Goal: Book appointment/travel/reservation

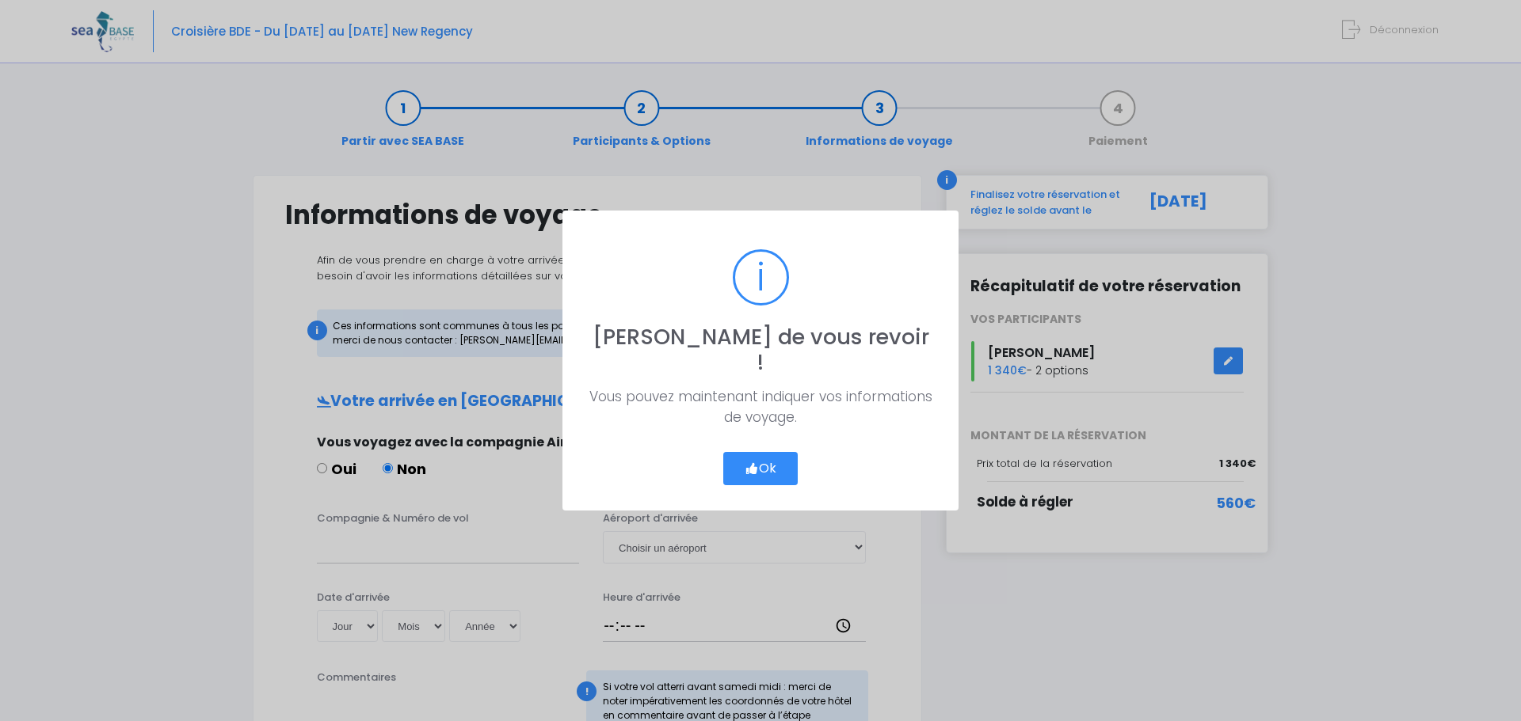
click at [764, 452] on button "Ok" at bounding box center [760, 468] width 74 height 33
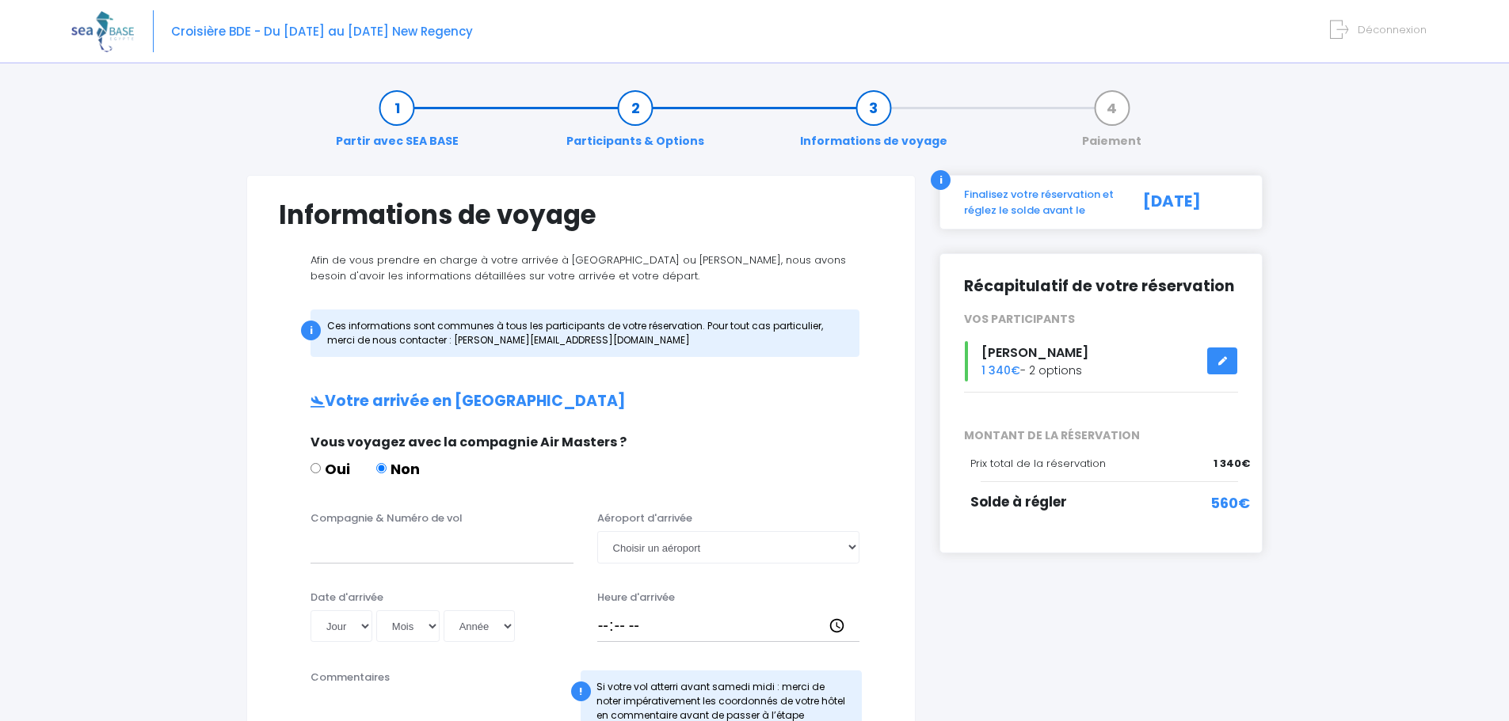
click at [1222, 361] on icon at bounding box center [1221, 361] width 11 height 0
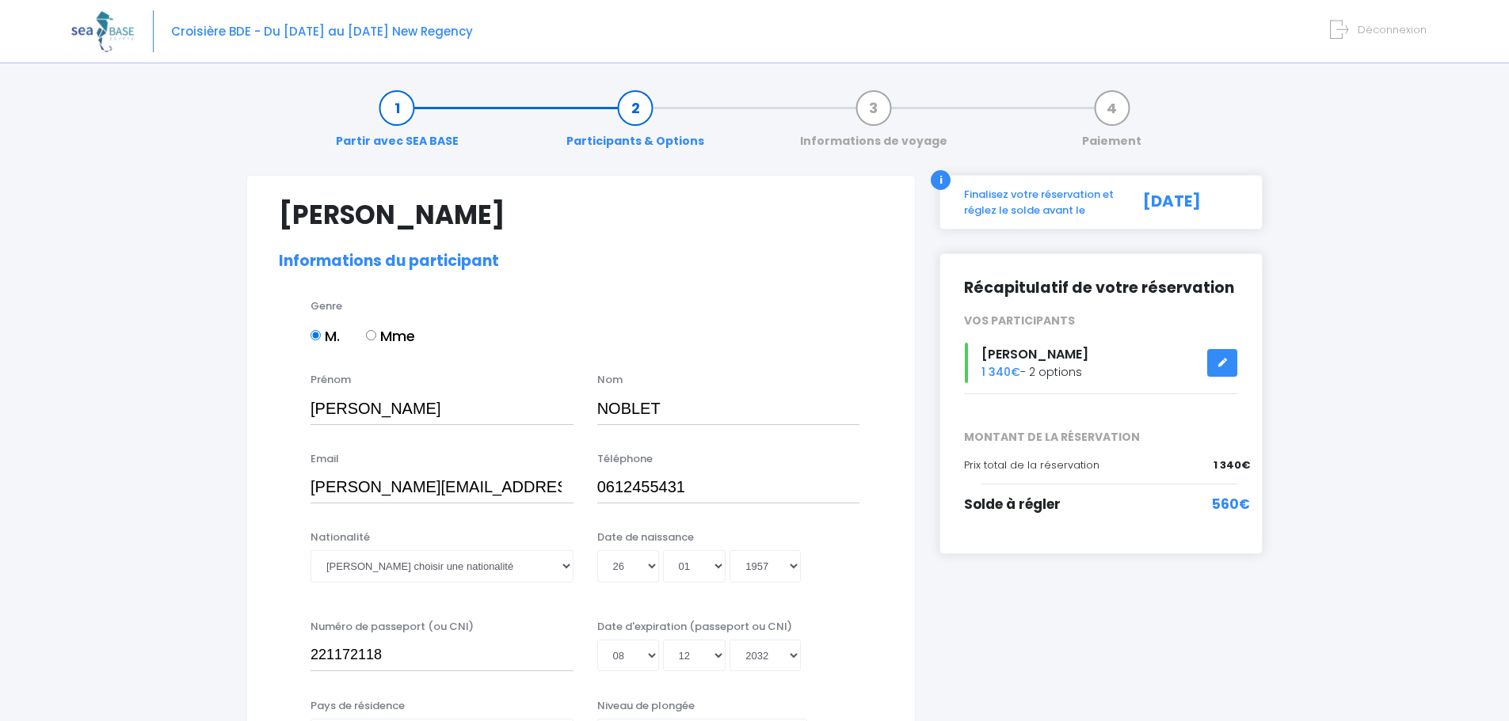
select select "N2"
click at [571, 561] on select "Veuillez choisir une nationalité Afghane Albanaise Algerienne Allemande America…" at bounding box center [441, 566] width 263 height 32
select select "Française"
click at [310, 550] on select "Veuillez choisir une nationalité Afghane Albanaise Algerienne Allemande America…" at bounding box center [441, 566] width 263 height 32
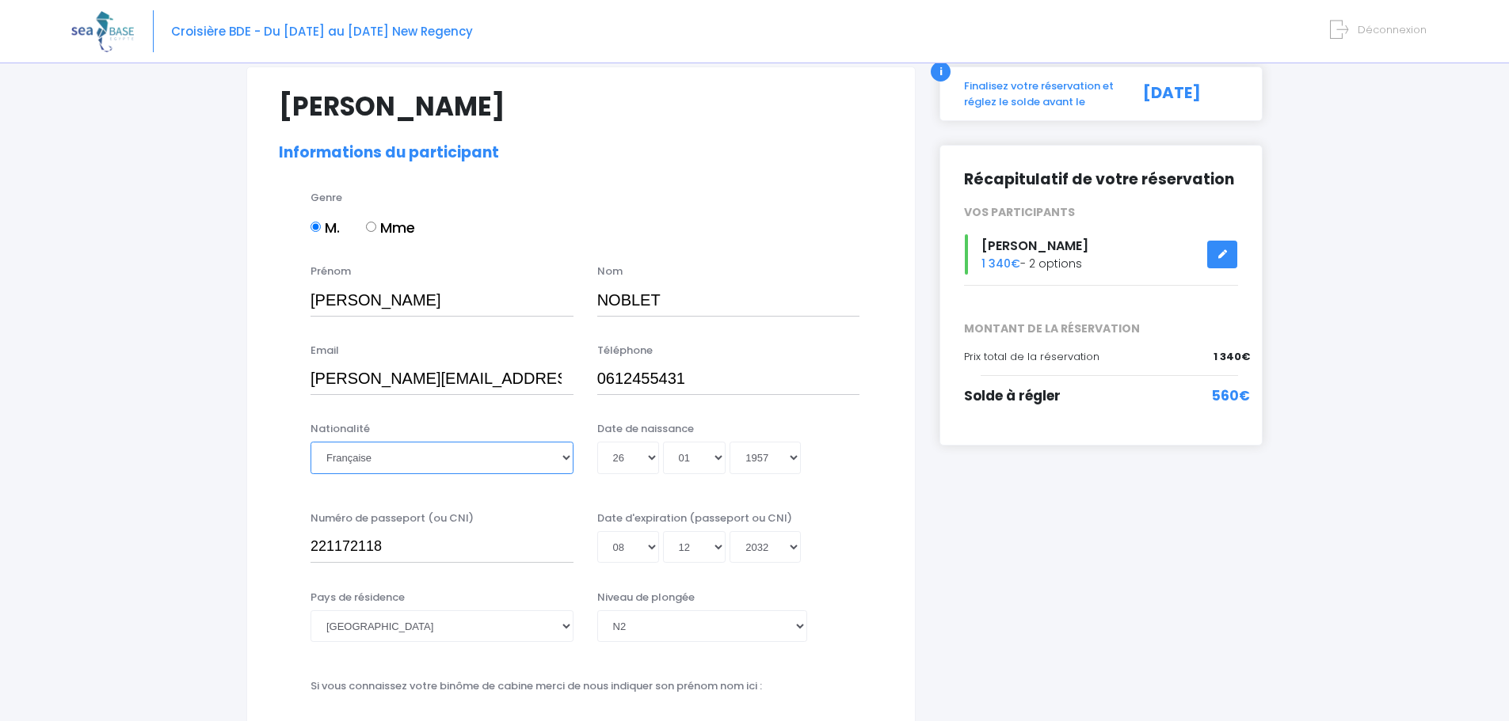
scroll to position [158, 0]
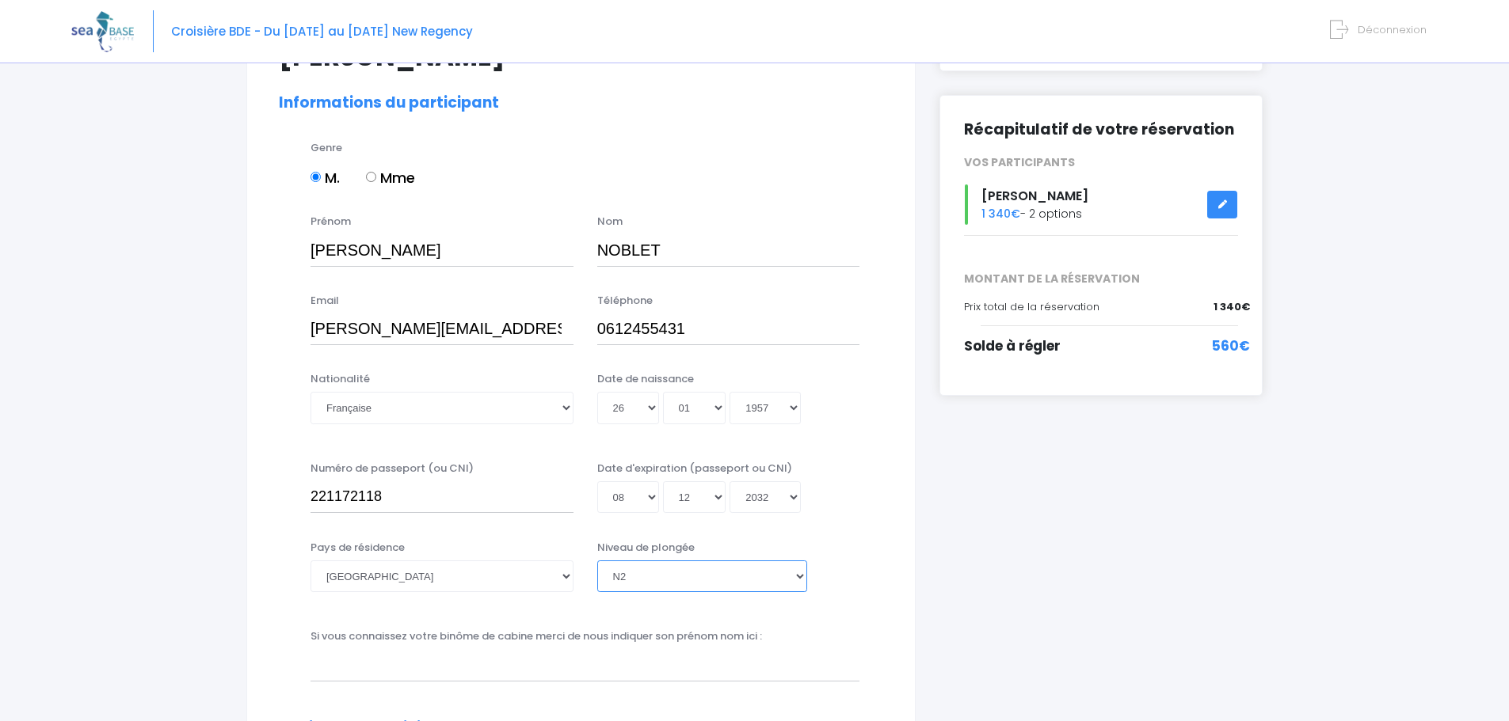
click at [797, 576] on select "Veuillez choisir un niveau de plongée Non plongeur Junior OW diver Adventure OW…" at bounding box center [702, 577] width 210 height 32
select select "PA40"
click at [597, 561] on select "Veuillez choisir un niveau de plongée Non plongeur Junior OW diver Adventure OW…" at bounding box center [702, 577] width 210 height 32
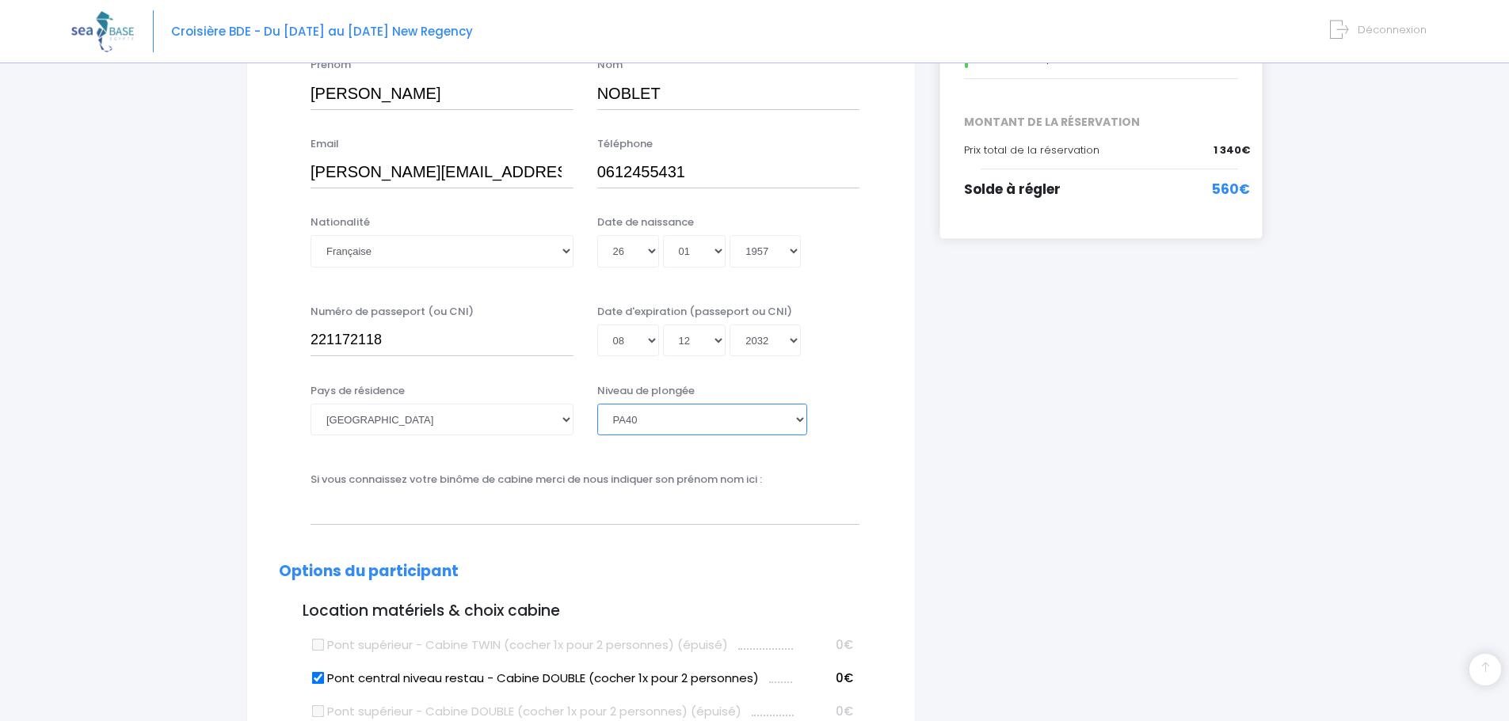
scroll to position [317, 0]
click at [366, 501] on input "text" at bounding box center [584, 507] width 549 height 32
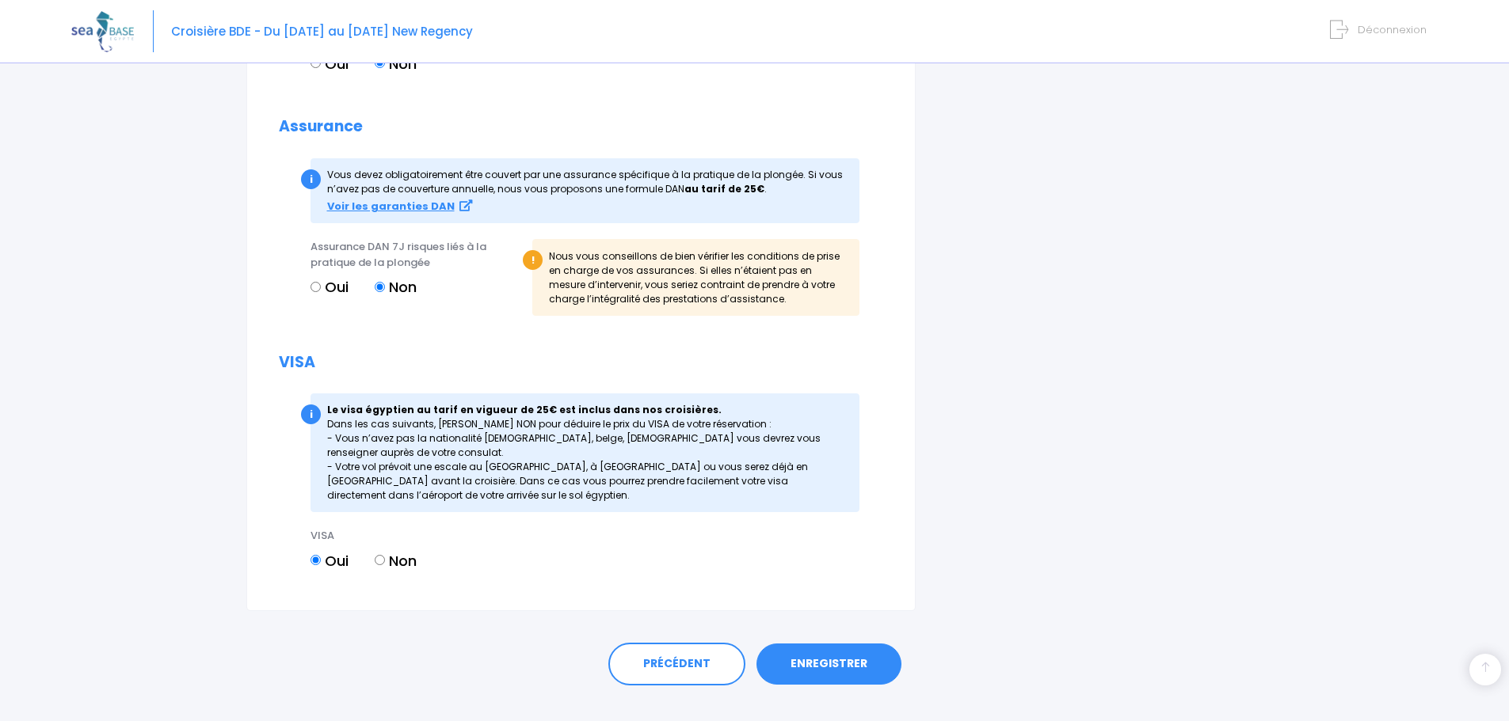
scroll to position [1666, 0]
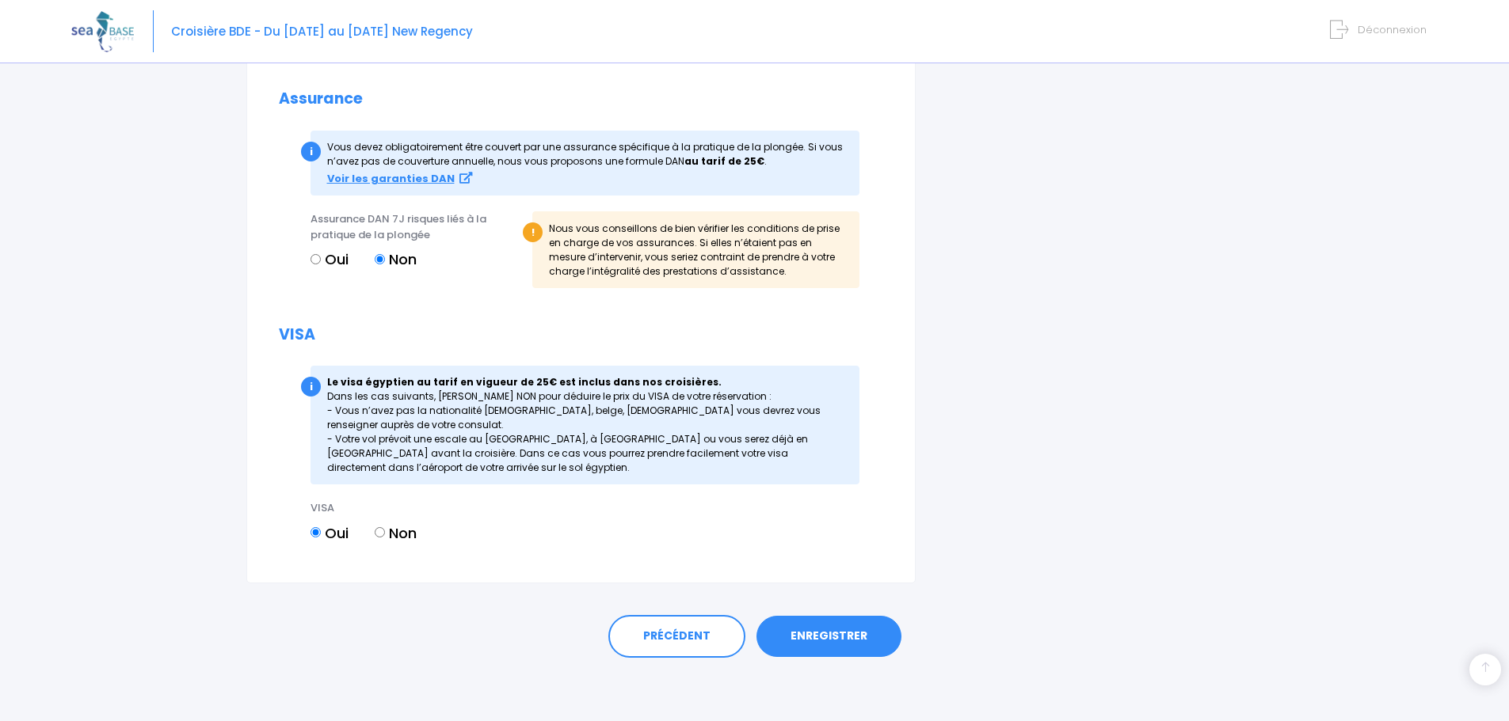
type input "JACQUES"
click at [836, 630] on link "ENREGISTRER" at bounding box center [828, 636] width 145 height 41
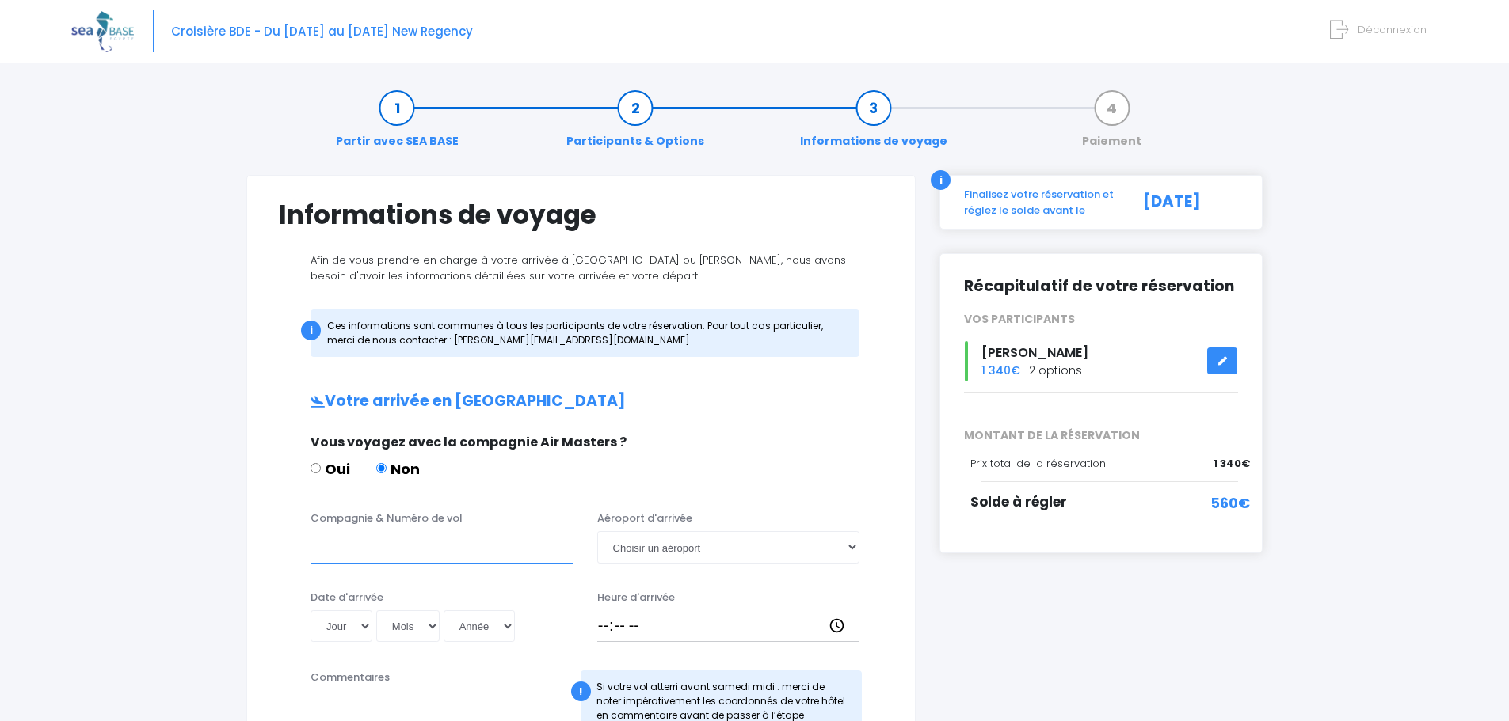
click at [360, 549] on input "Compagnie & Numéro de vol" at bounding box center [441, 547] width 263 height 32
type input "AISYJET"
click at [364, 627] on select "Jour 01 02 03 04 05 06 07 08 09 10 11 12 13 14 15 16 17 18 19 20 21 22 23 24 25…" at bounding box center [341, 627] width 62 height 32
select select "01"
click at [310, 611] on select "Jour 01 02 03 04 05 06 07 08 09 10 11 12 13 14 15 16 17 18 19 20 21 22 23 24 25…" at bounding box center [341, 627] width 62 height 32
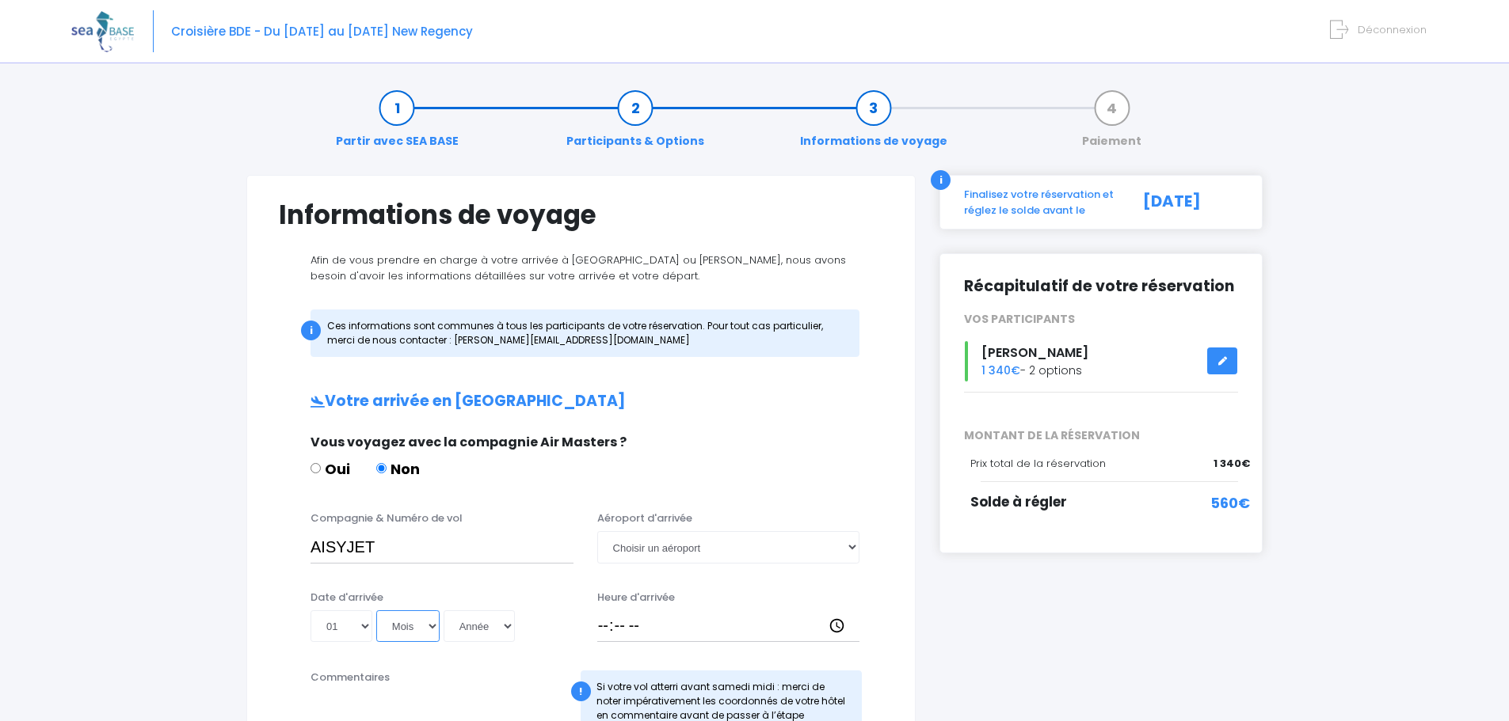
click at [436, 624] on select "Mois 01 02 03 04 05 06 07 08 09 10 11 12" at bounding box center [407, 627] width 63 height 32
select select "11"
click at [376, 611] on select "Mois 01 02 03 04 05 06 07 08 09 10 11 12" at bounding box center [407, 627] width 63 height 32
click at [508, 631] on select "Année 2045 2044 2043 2042 2041 2040 2039 2038 2037 2036 2035 2034 2033 2032 203…" at bounding box center [479, 627] width 71 height 32
select select "2025"
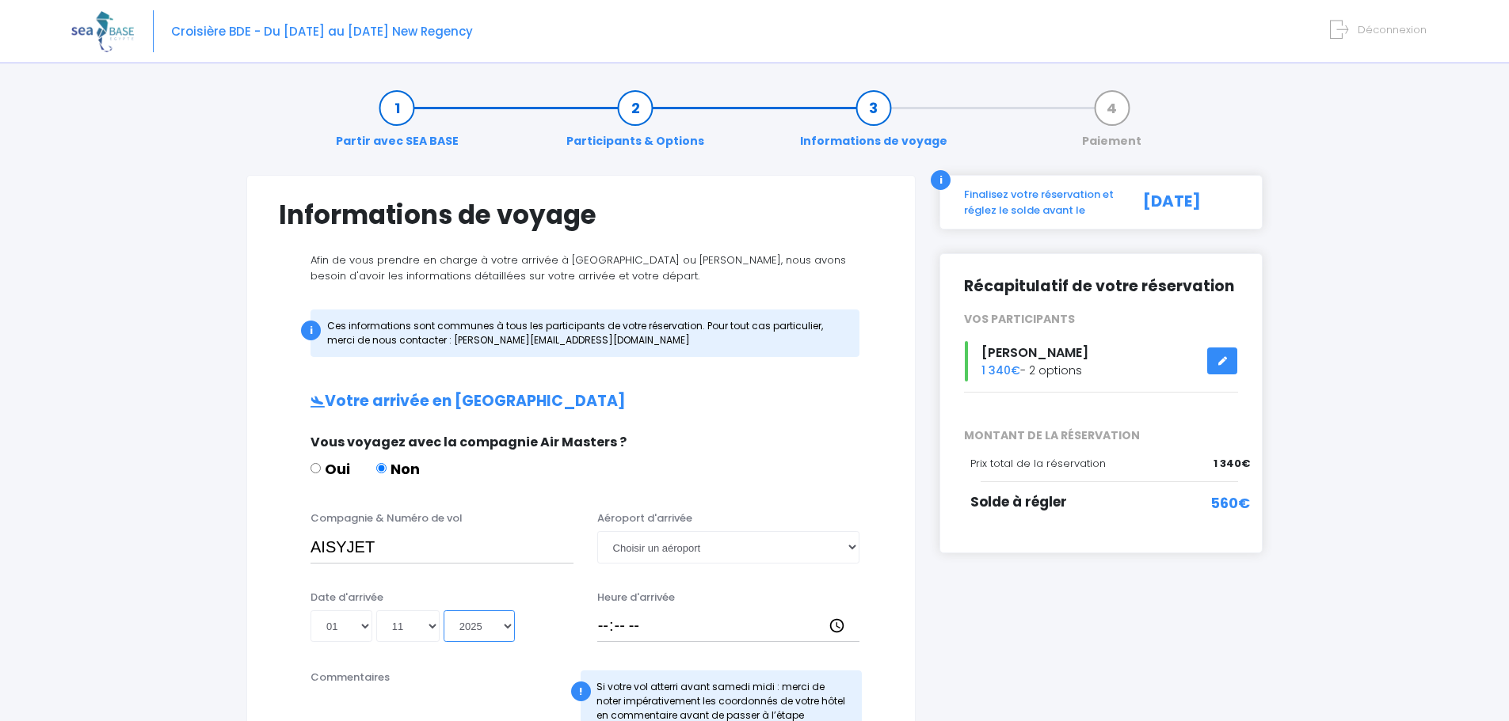
click at [444, 611] on select "Année 2045 2044 2043 2042 2041 2040 2039 2038 2037 2036 2035 2034 2033 2032 203…" at bounding box center [479, 627] width 71 height 32
type input "2025-11-01"
click at [858, 550] on select "Choisir un aéroport Hurghada Marsa Alam" at bounding box center [728, 547] width 263 height 32
select select "Hurghada"
click at [597, 531] on select "Choisir un aéroport Hurghada Marsa Alam" at bounding box center [728, 547] width 263 height 32
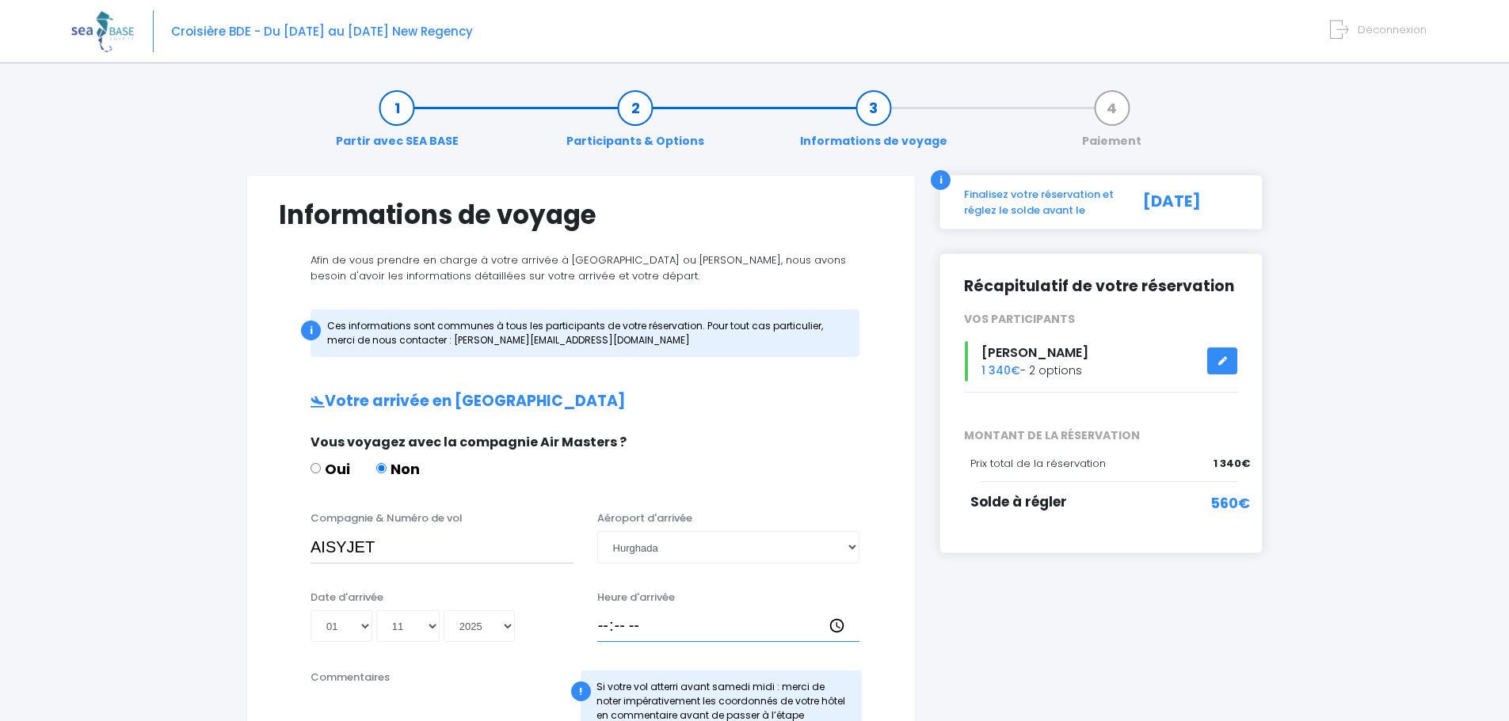
click at [599, 626] on input "Heure d'arrivée" at bounding box center [728, 627] width 263 height 32
type input "18:30"
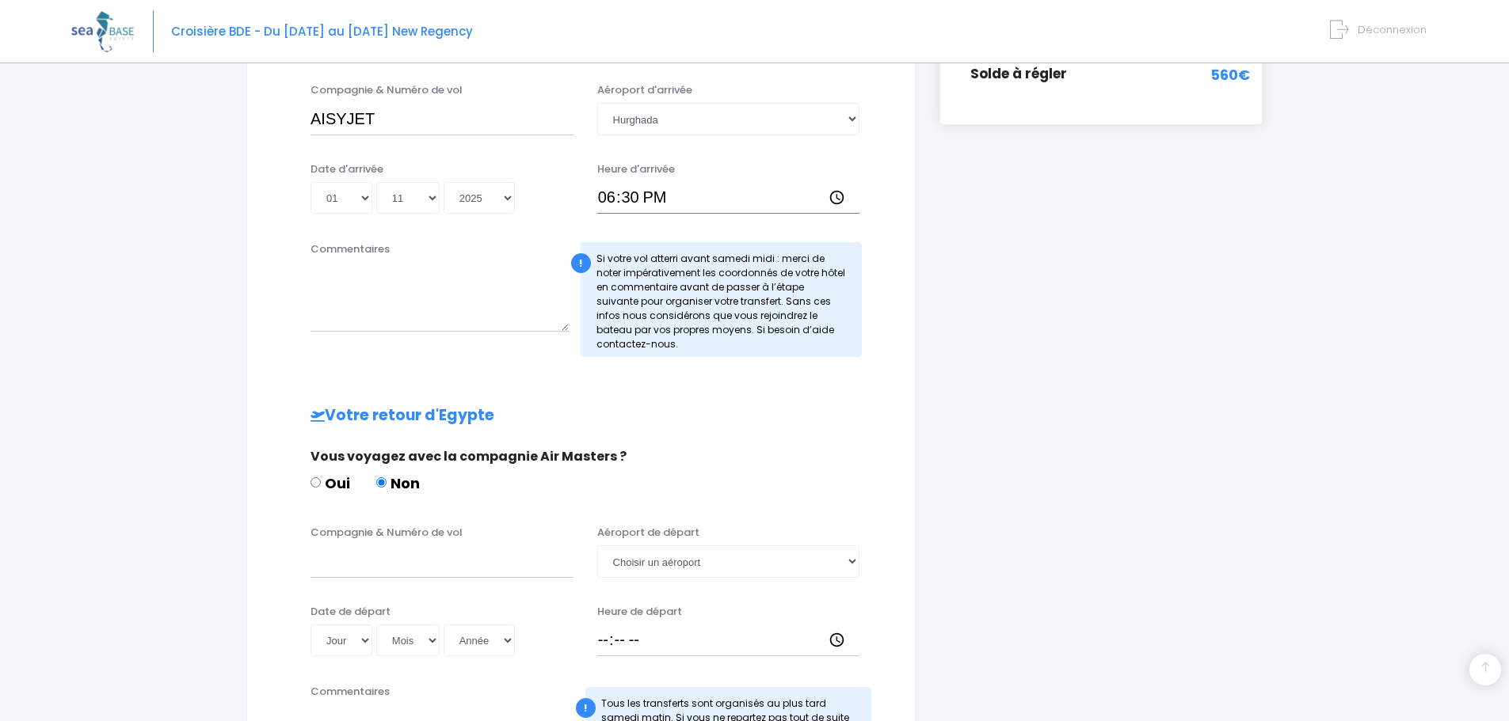
scroll to position [475, 0]
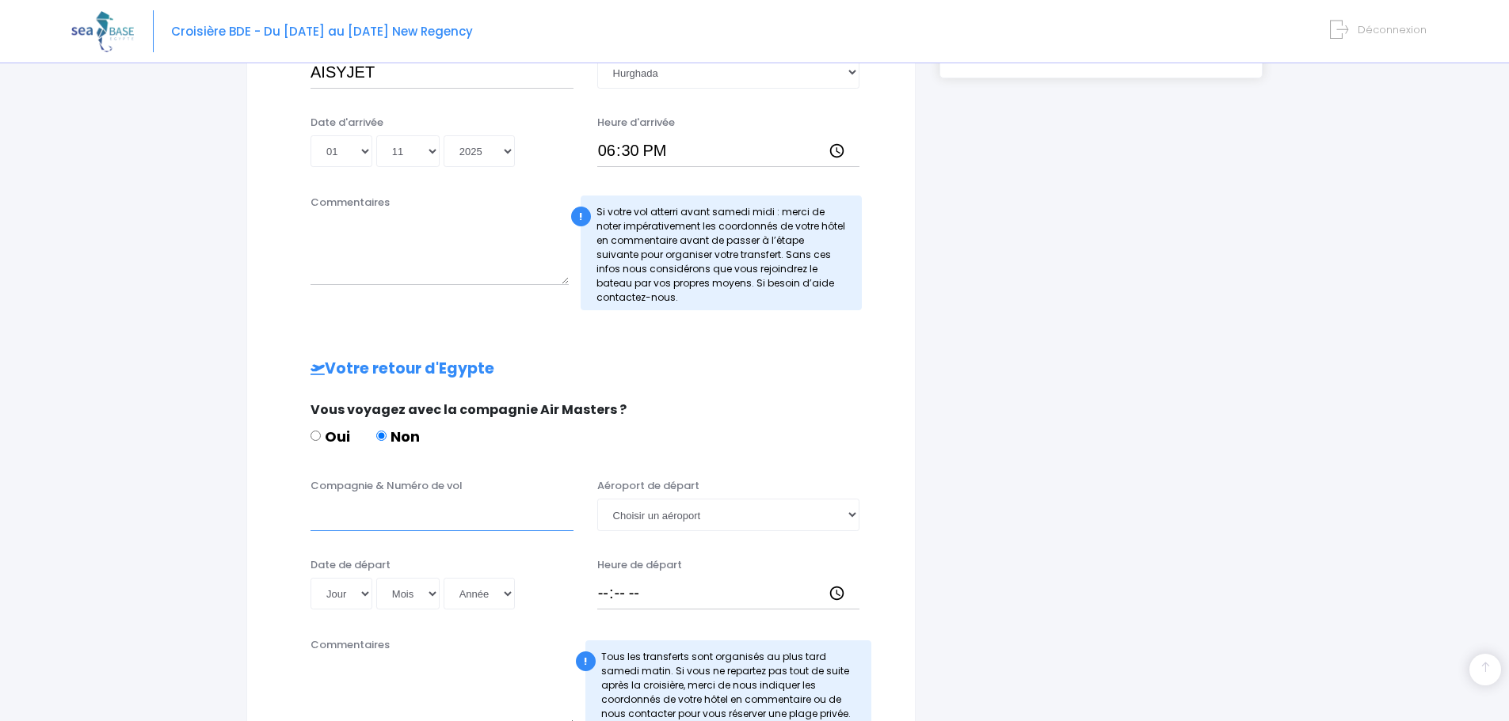
click at [329, 512] on input "Compagnie & Numéro de vol" at bounding box center [441, 515] width 263 height 32
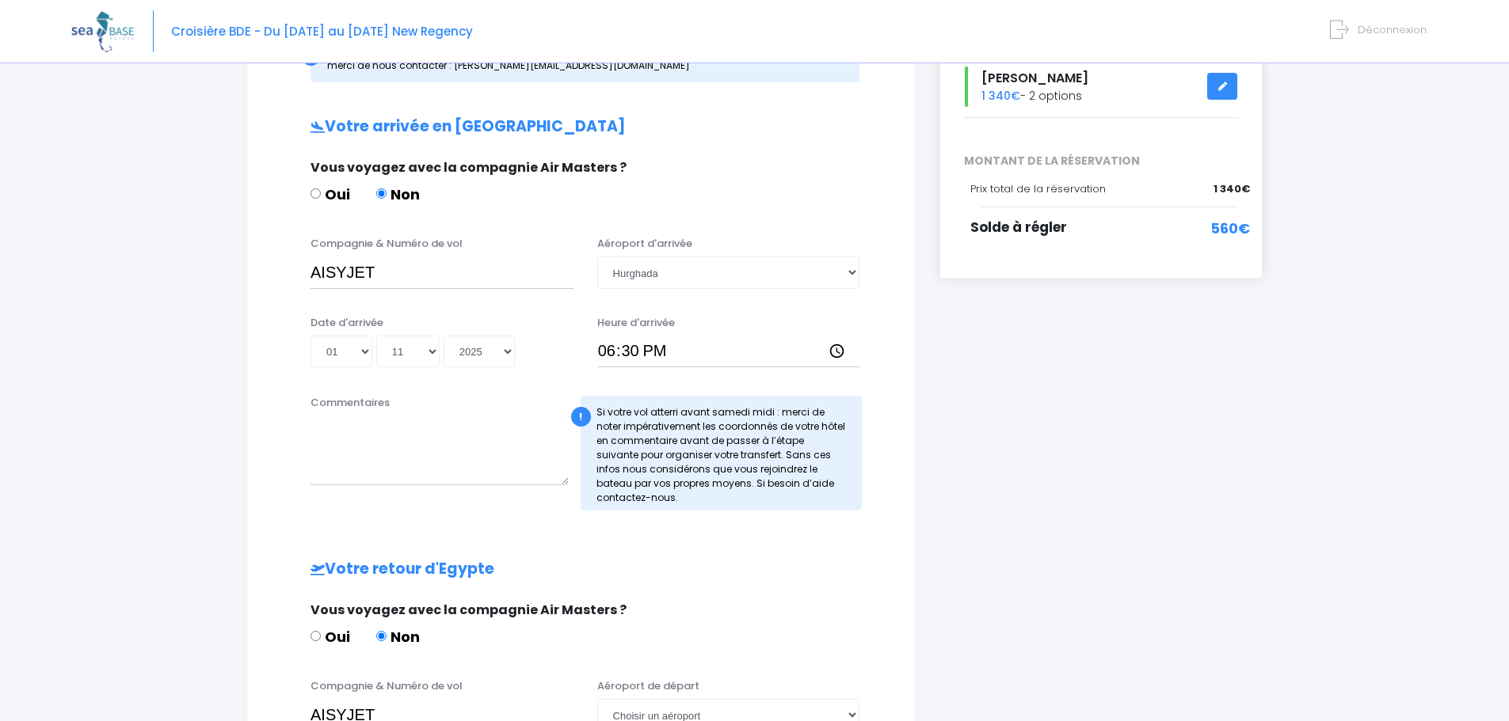
scroll to position [238, 0]
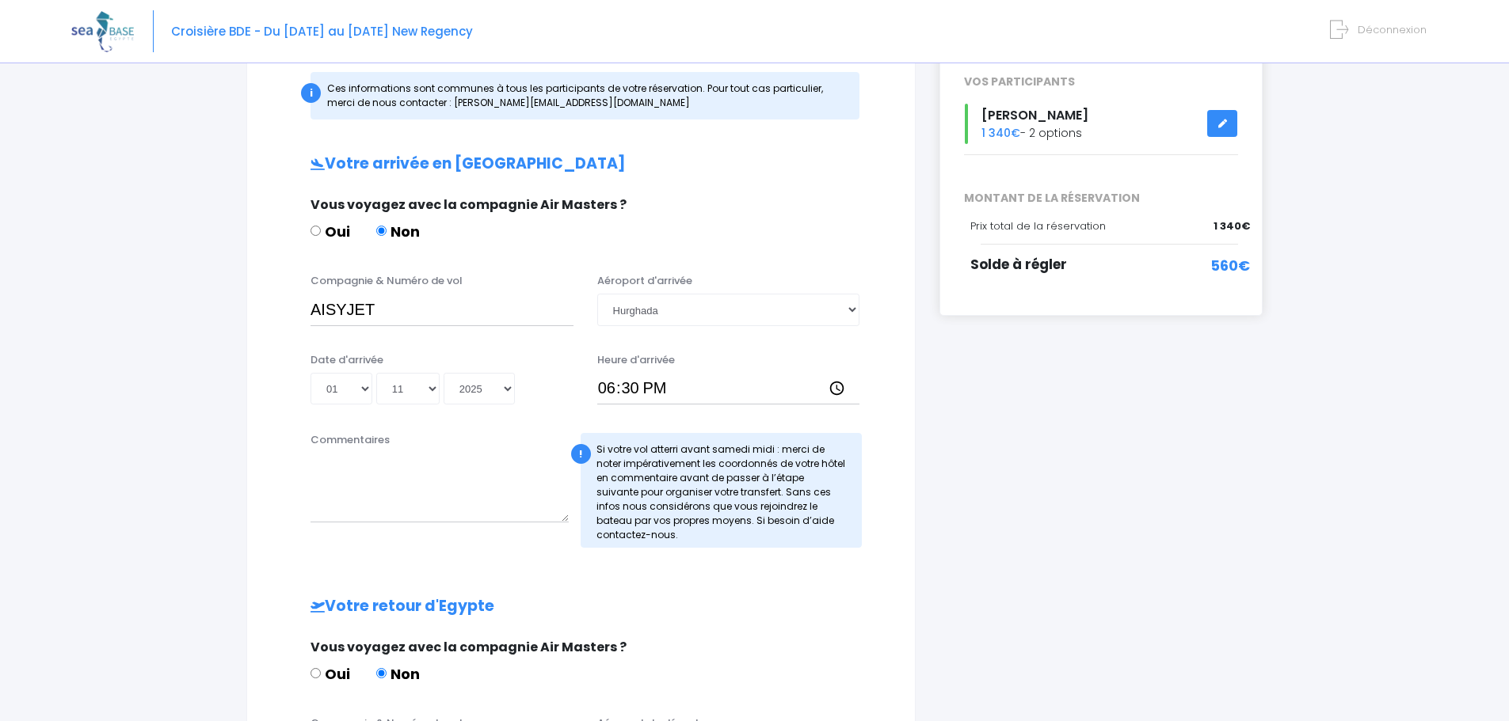
type input "AISYJET"
click at [416, 315] on input "AISYJET" at bounding box center [441, 310] width 263 height 32
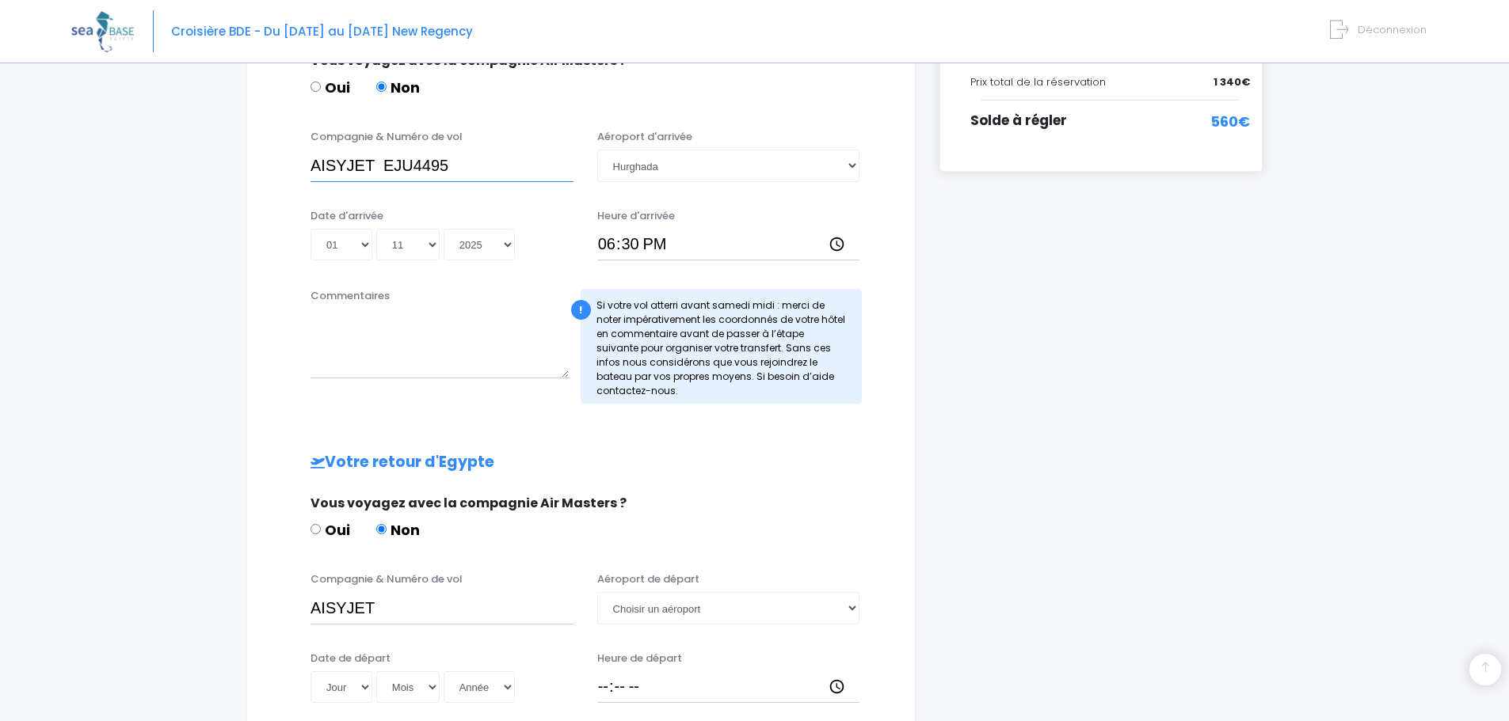
scroll to position [396, 0]
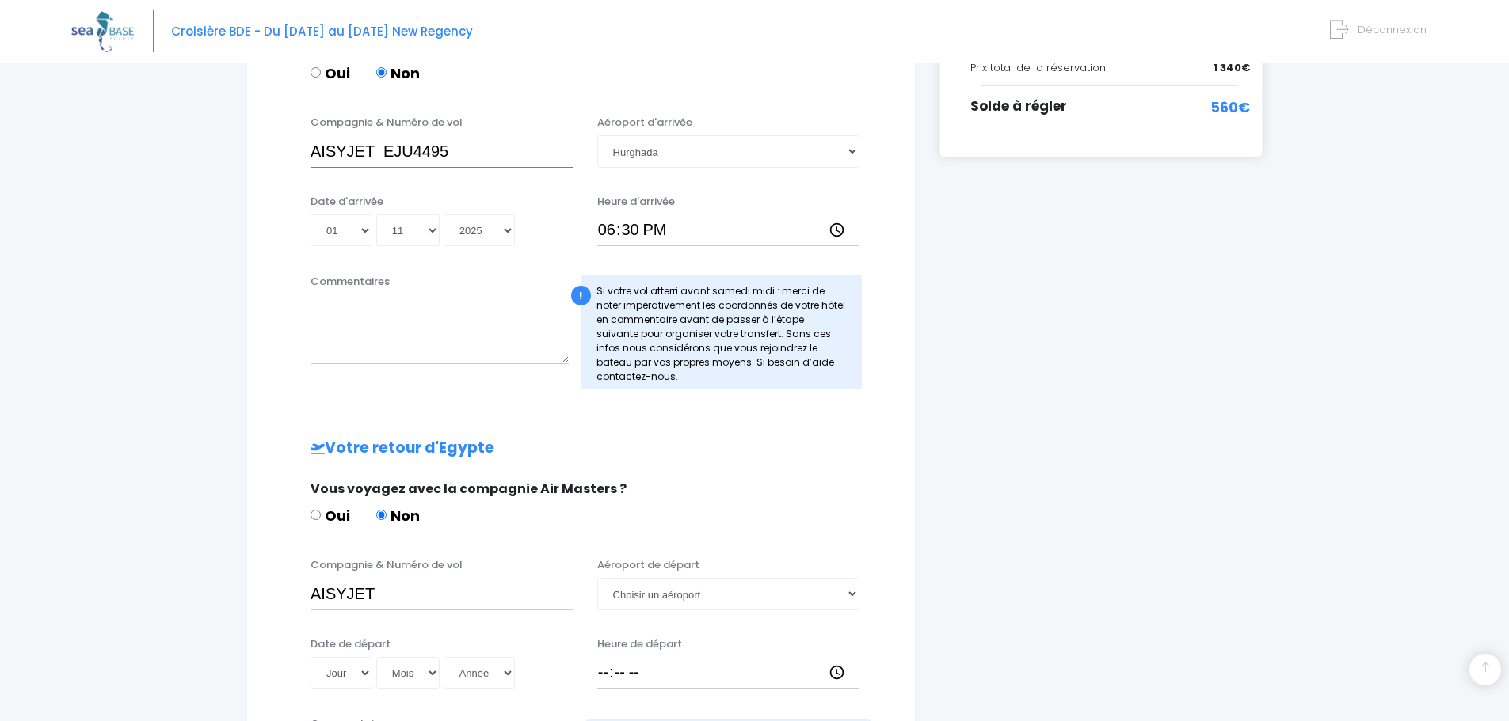
type input "AISYJET EJU4495"
click at [428, 603] on input "AISYJET" at bounding box center [441, 594] width 263 height 32
type input "AISYJET EJU4496"
click at [368, 673] on select "Jour 01 02 03 04 05 06 07 08 09 10 11 12 13 14 15 16 17 18 19 20 21 22 23 24 25…" at bounding box center [341, 673] width 62 height 32
select select "08"
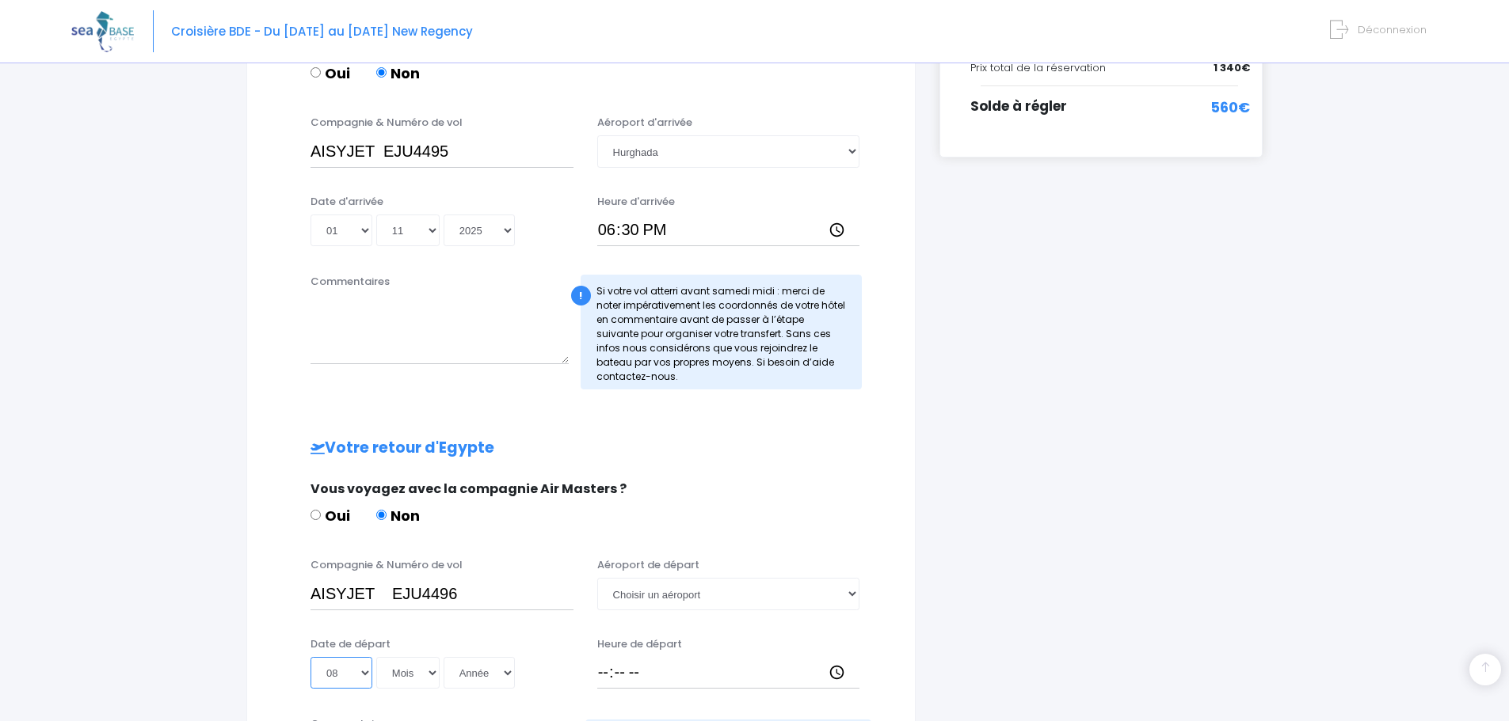
click at [310, 657] on select "Jour 01 02 03 04 05 06 07 08 09 10 11 12 13 14 15 16 17 18 19 20 21 22 23 24 25…" at bounding box center [341, 673] width 62 height 32
click at [431, 669] on select "Mois 01 02 03 04 05 06 07 08 09 10 11 12" at bounding box center [407, 673] width 63 height 32
select select "11"
click at [376, 657] on select "Mois 01 02 03 04 05 06 07 08 09 10 11 12" at bounding box center [407, 673] width 63 height 32
click at [507, 672] on select "Année 2045 2044 2043 2042 2041 2040 2039 2038 2037 2036 2035 2034 2033 2032 203…" at bounding box center [479, 673] width 71 height 32
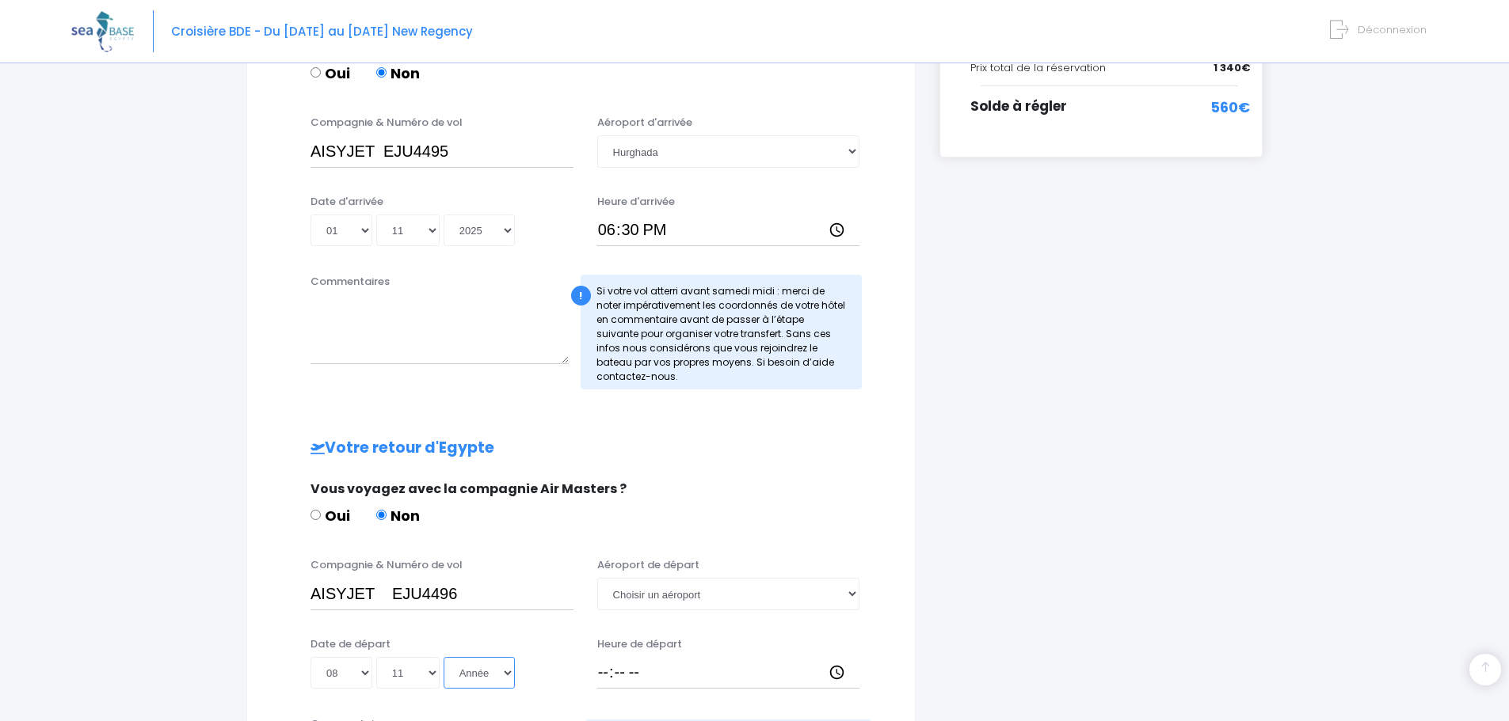
select select "2025"
click at [444, 657] on select "Année 2045 2044 2043 2042 2041 2040 2039 2038 2037 2036 2035 2034 2033 2032 203…" at bounding box center [479, 673] width 71 height 32
type input "2025-11-08"
click at [672, 592] on select "Choisir un aéroport Hurghada Marsa Alam" at bounding box center [728, 594] width 263 height 32
click at [667, 591] on select "Choisir un aéroport Hurghada Marsa Alam" at bounding box center [728, 594] width 263 height 32
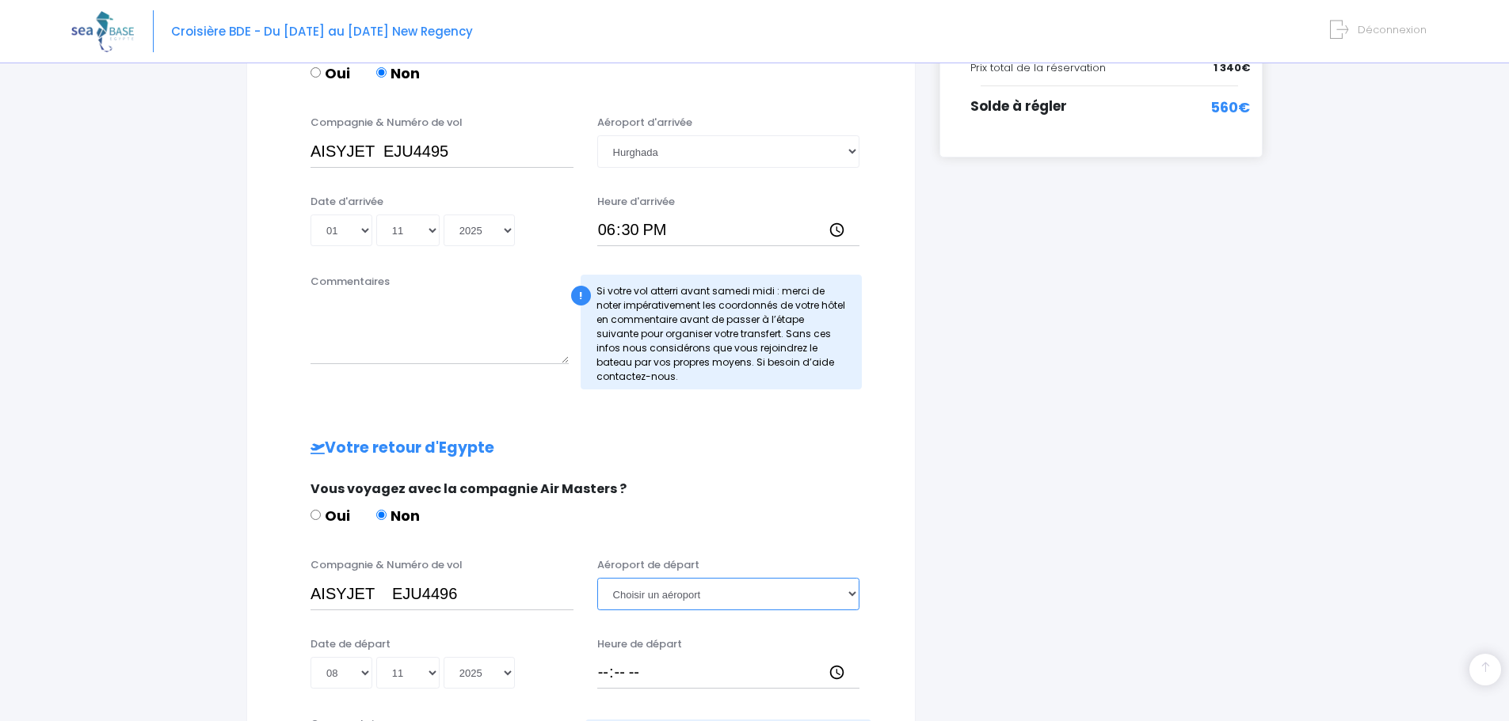
click at [688, 603] on select "Choisir un aéroport Hurghada Marsa Alam" at bounding box center [728, 594] width 263 height 32
select select "Hurghada"
click at [597, 578] on select "Choisir un aéroport Hurghada Marsa Alam" at bounding box center [728, 594] width 263 height 32
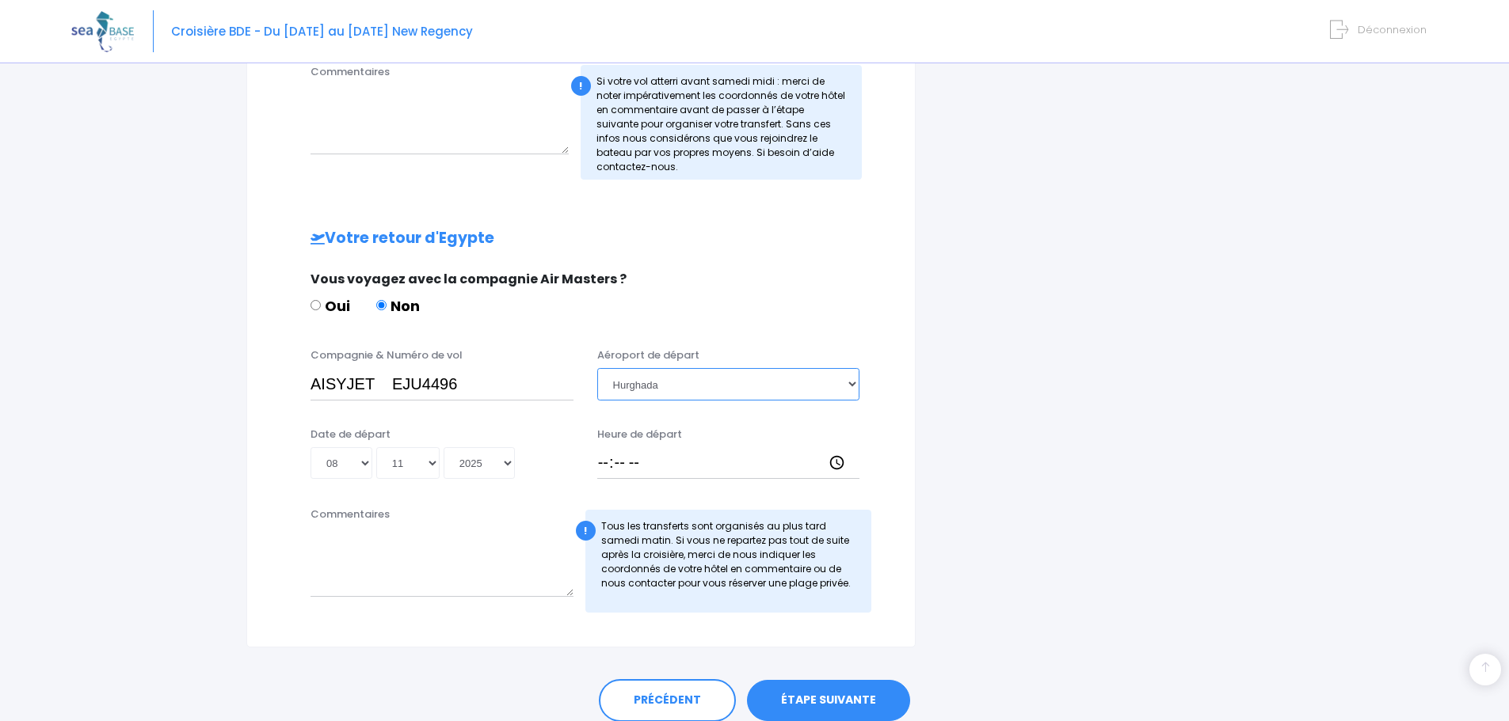
scroll to position [634, 0]
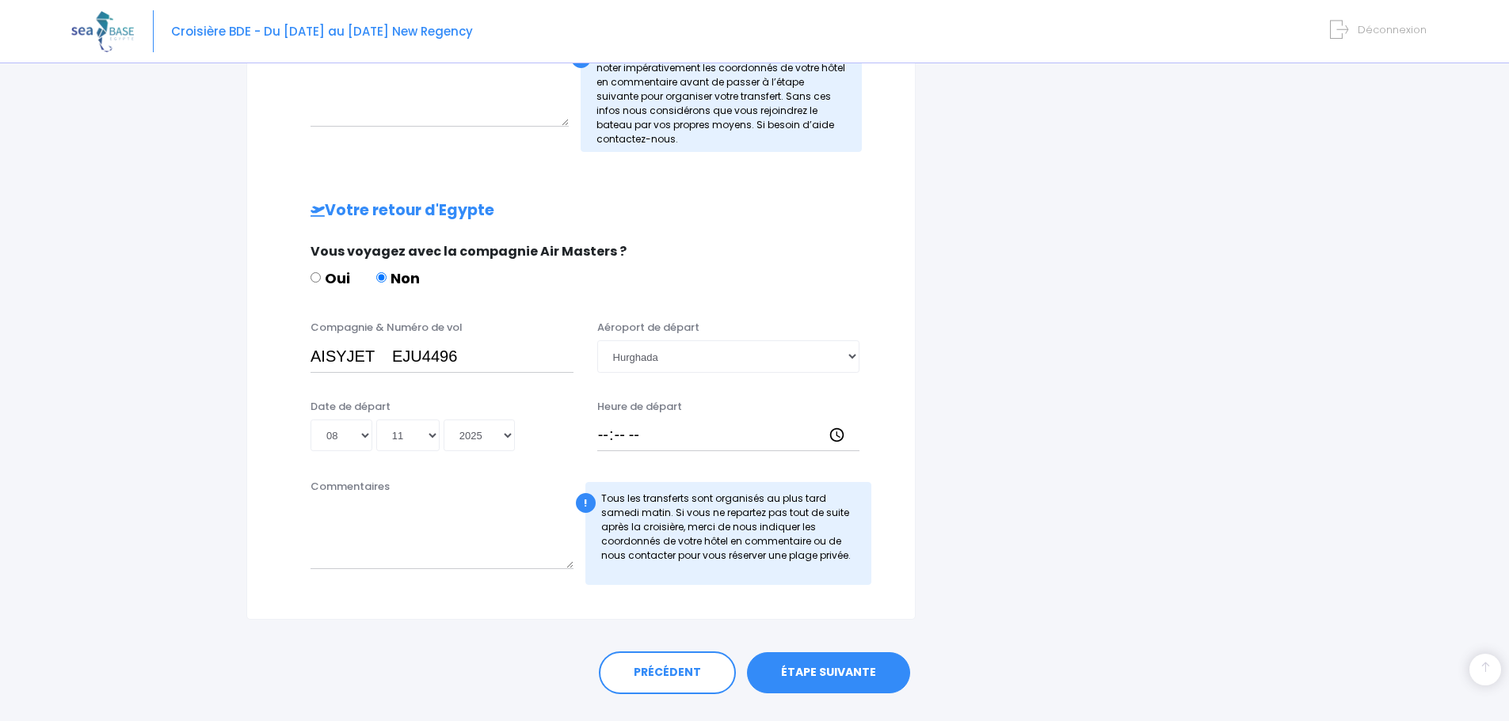
click at [804, 672] on link "ÉTAPE SUIVANTE" at bounding box center [828, 673] width 163 height 41
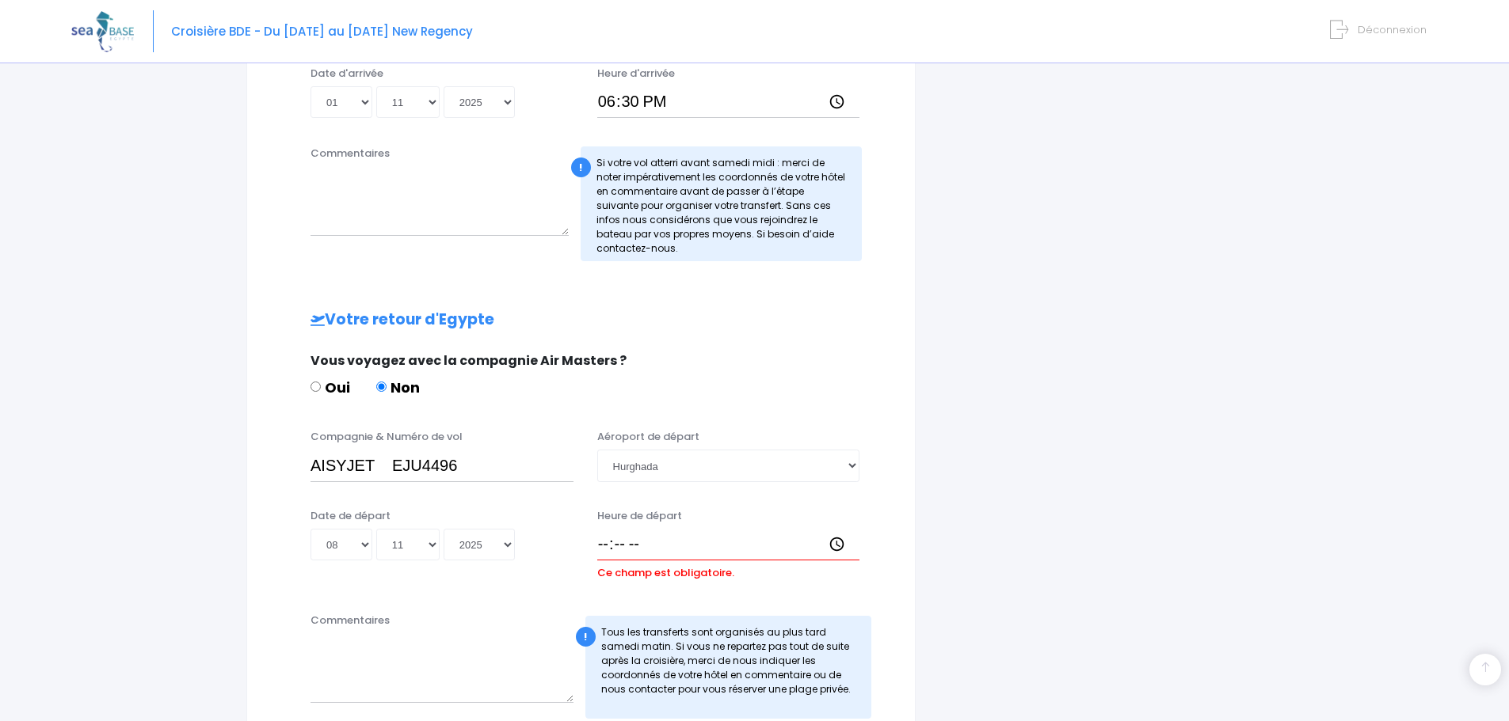
scroll to position [554, 0]
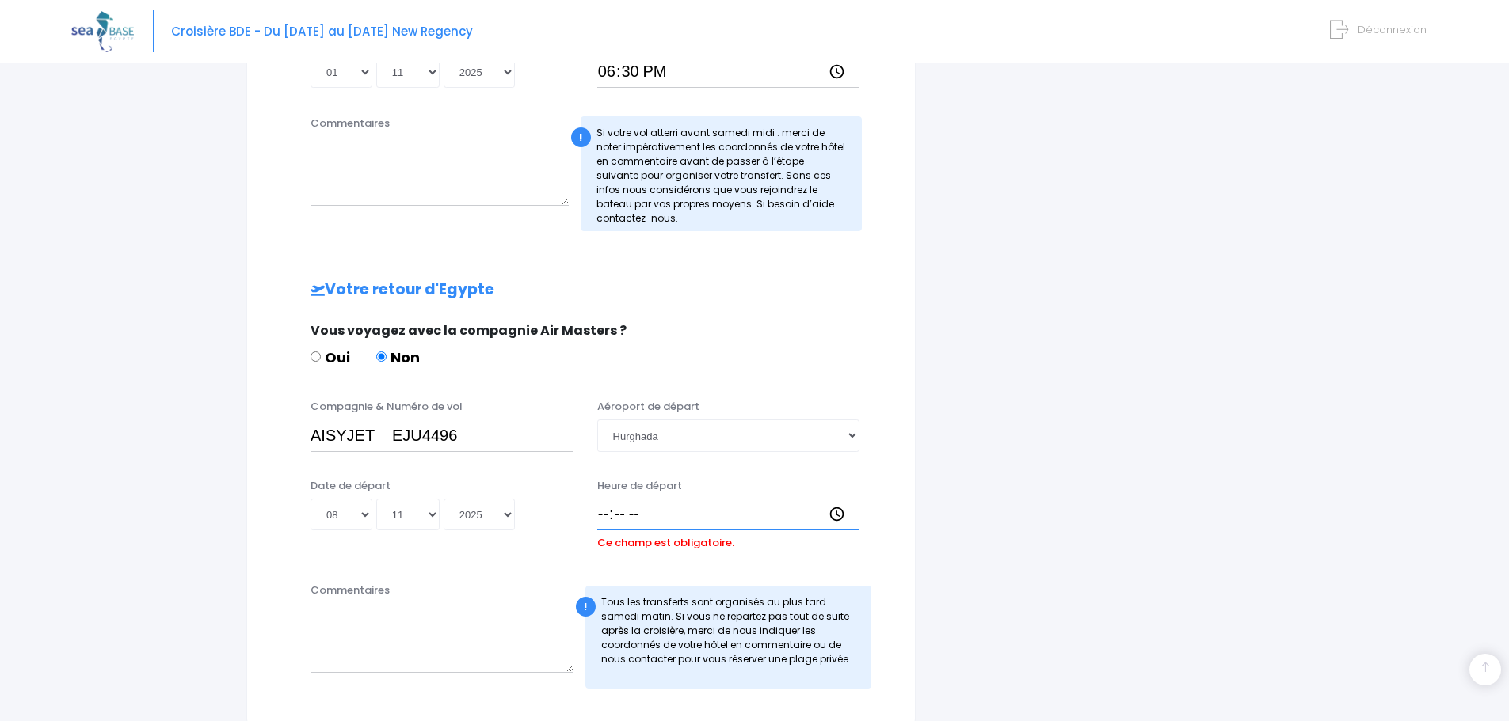
click at [599, 518] on input "Heure de départ" at bounding box center [728, 515] width 263 height 32
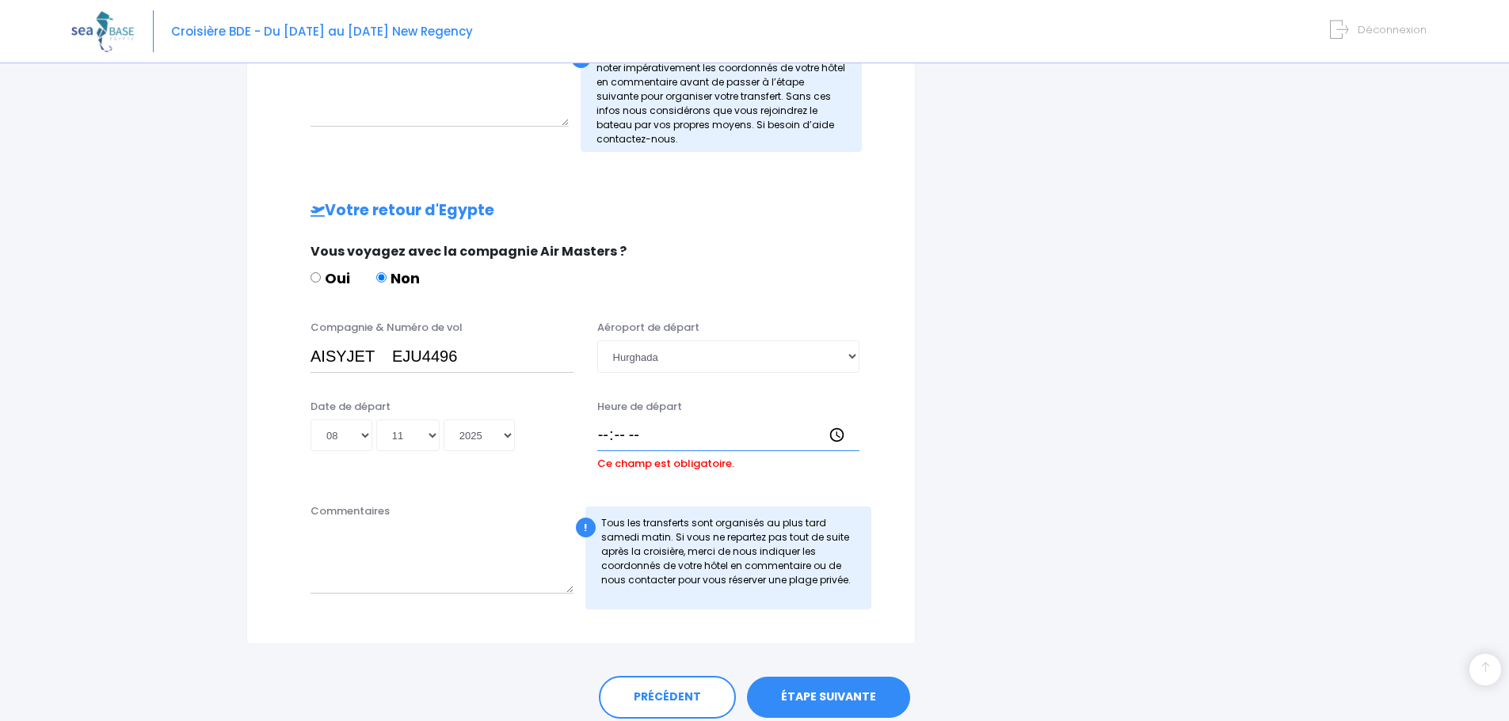
scroll to position [695, 0]
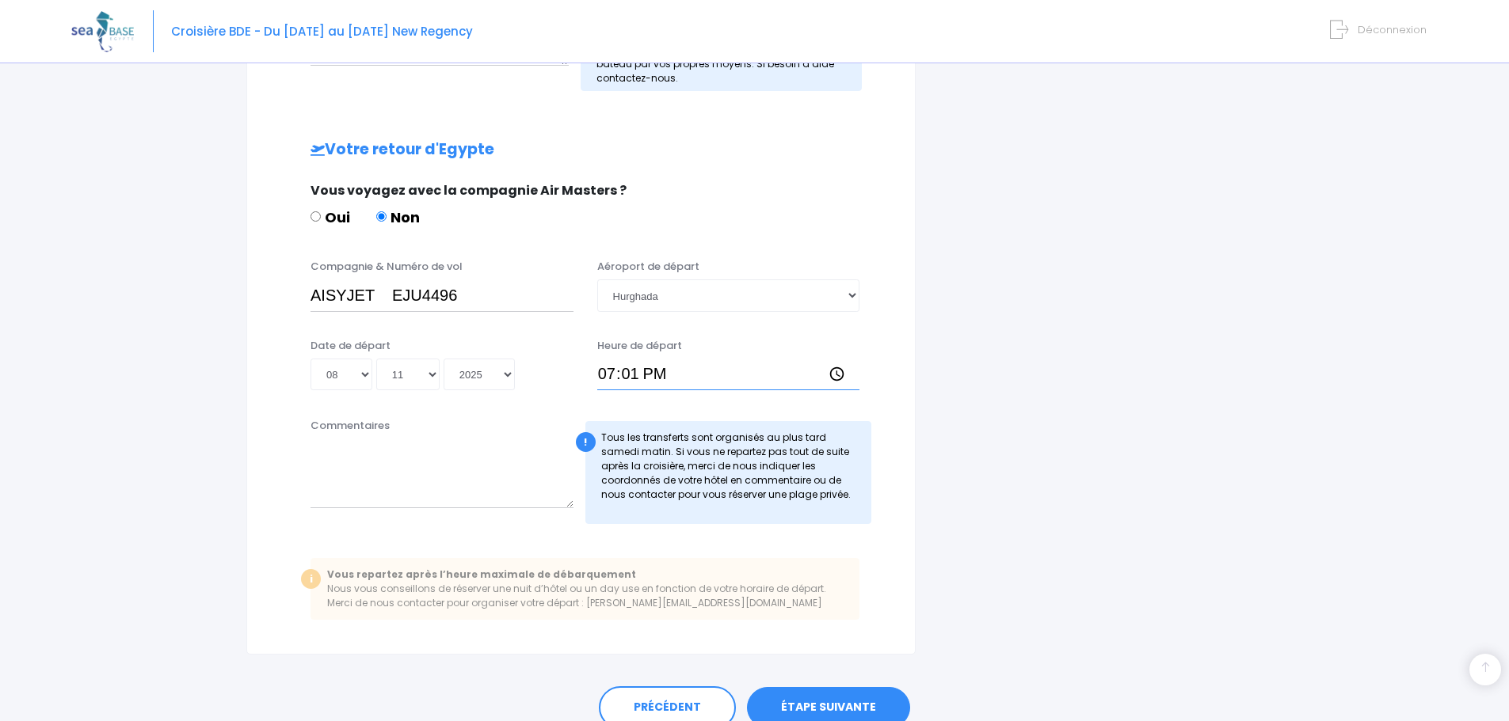
type input "19:15"
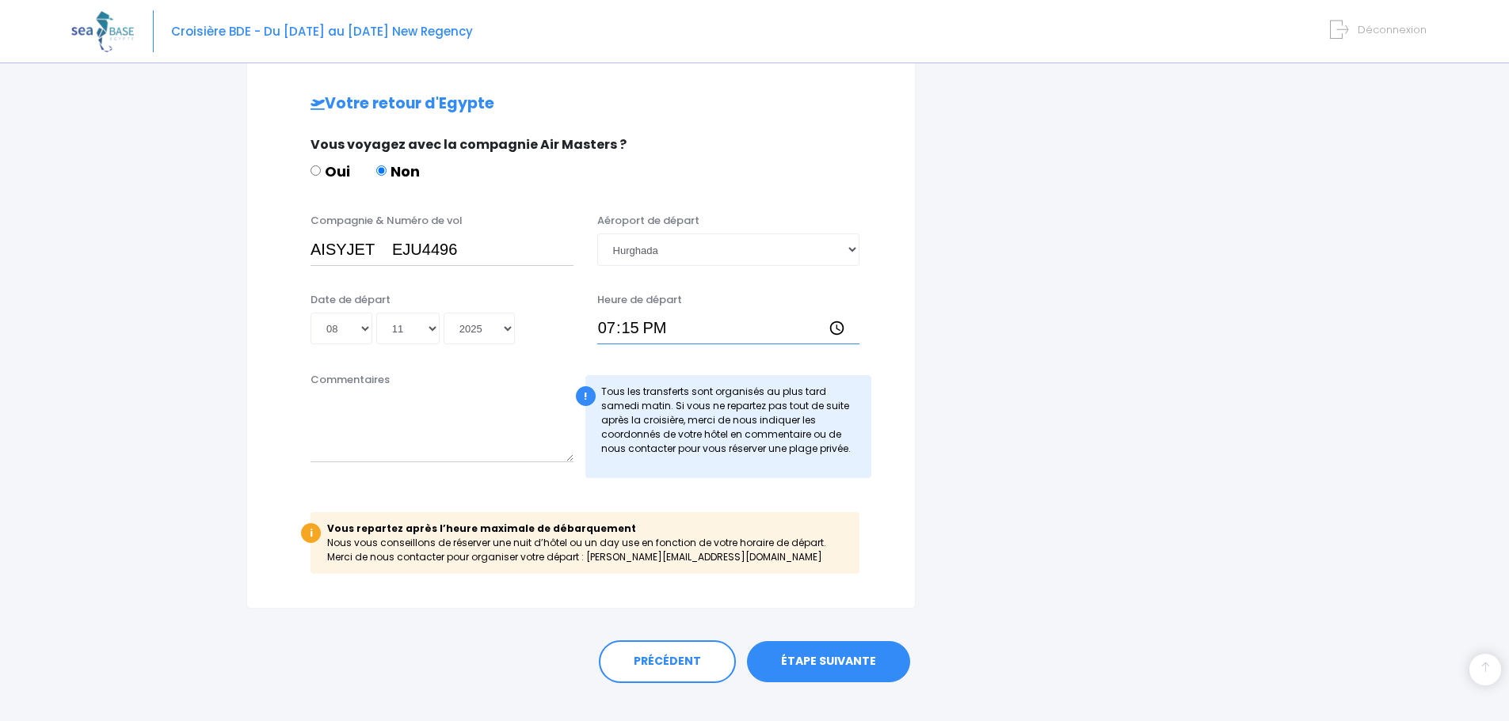
scroll to position [766, 0]
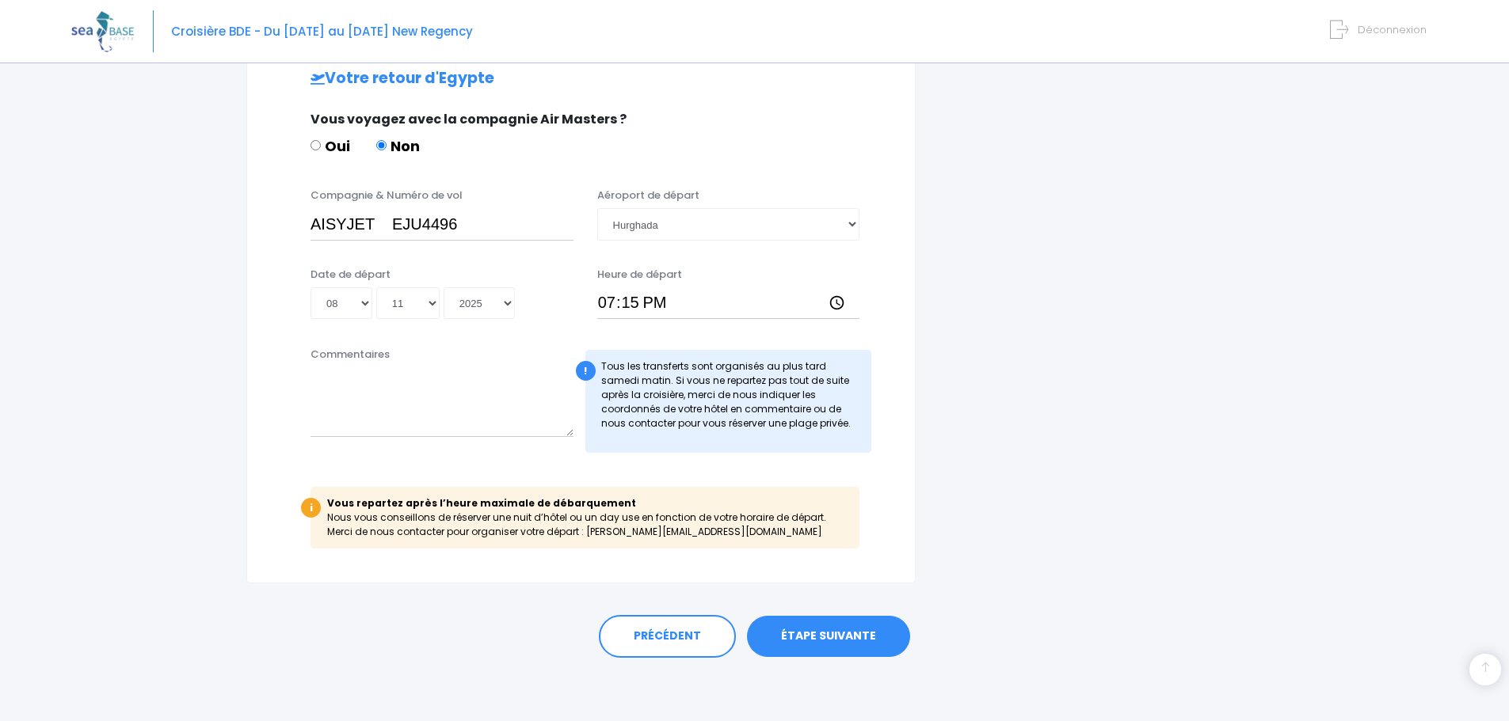
click at [852, 634] on link "ÉTAPE SUIVANTE" at bounding box center [828, 636] width 163 height 41
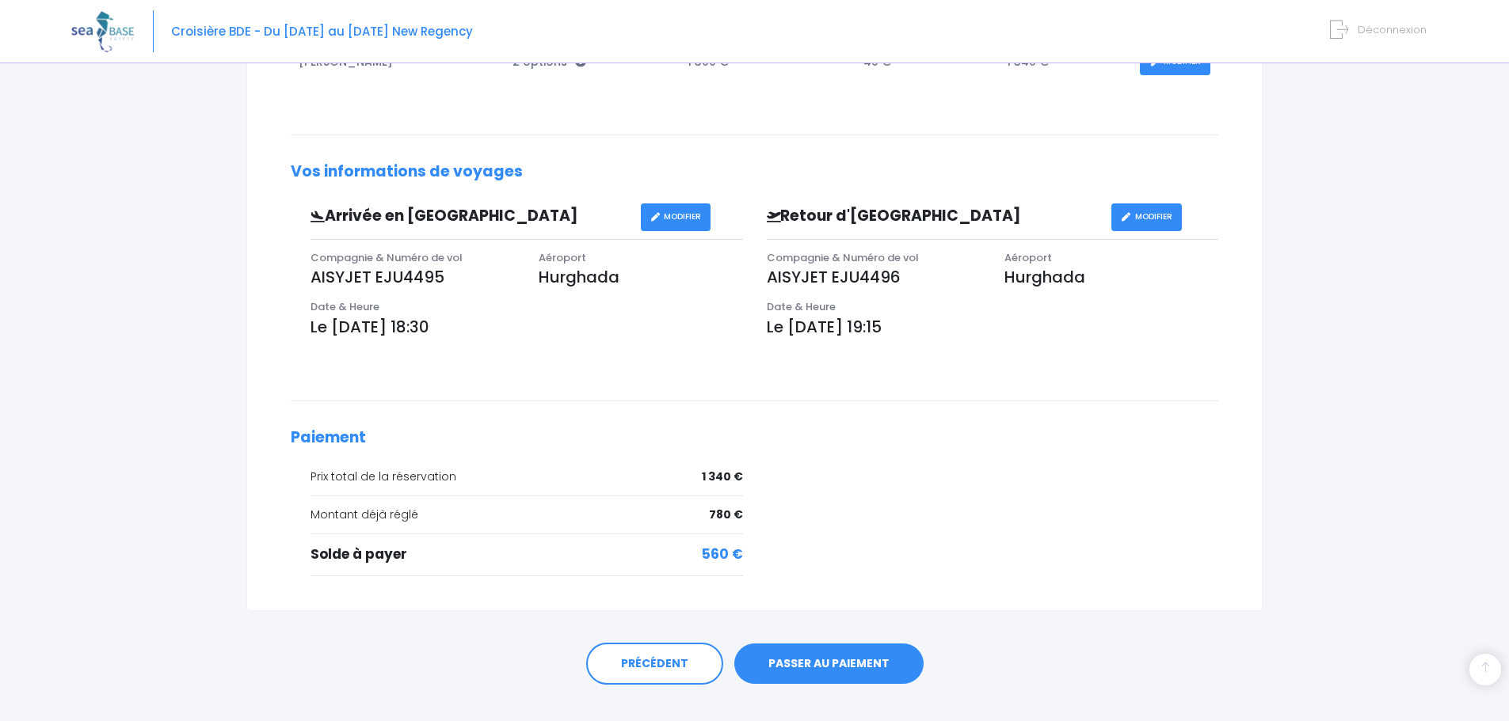
scroll to position [392, 0]
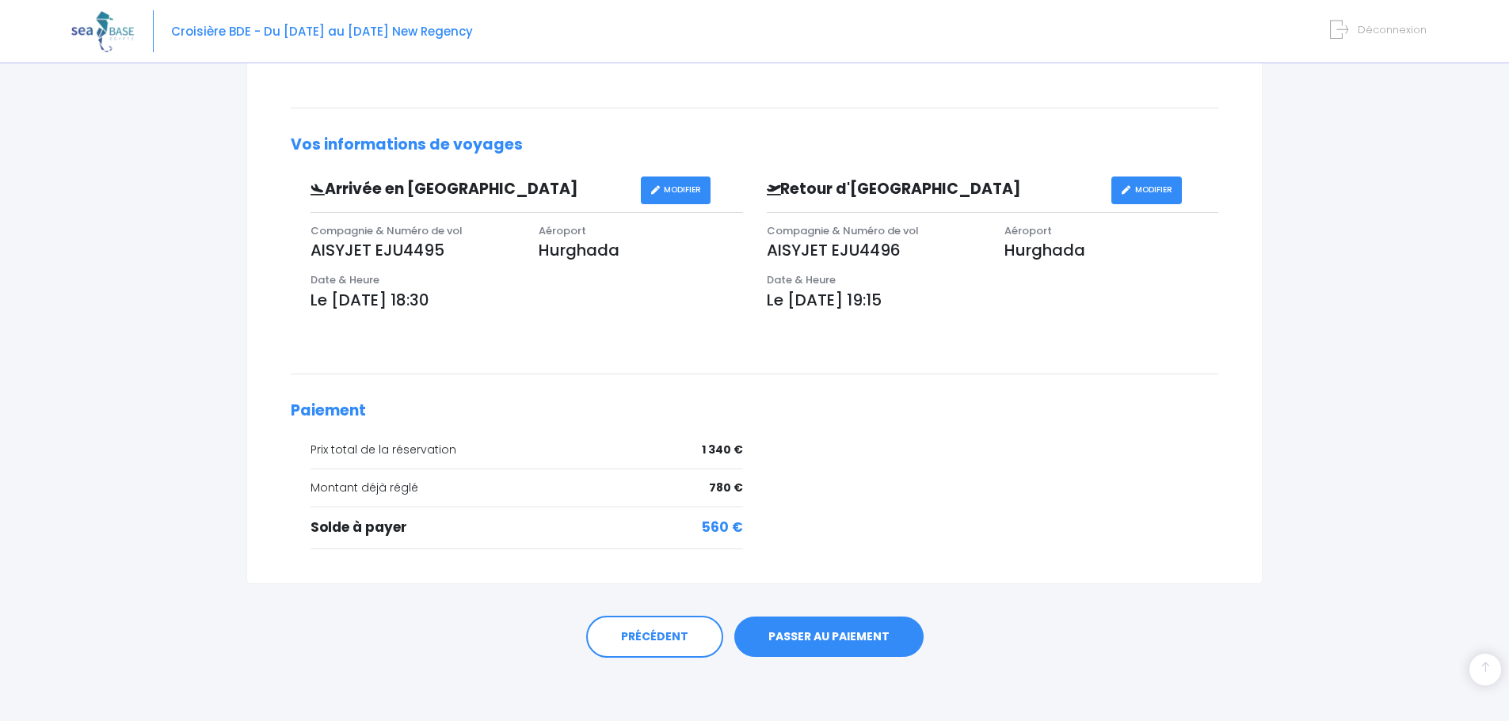
click at [813, 638] on link "PASSER AU PAIEMENT" at bounding box center [828, 637] width 189 height 41
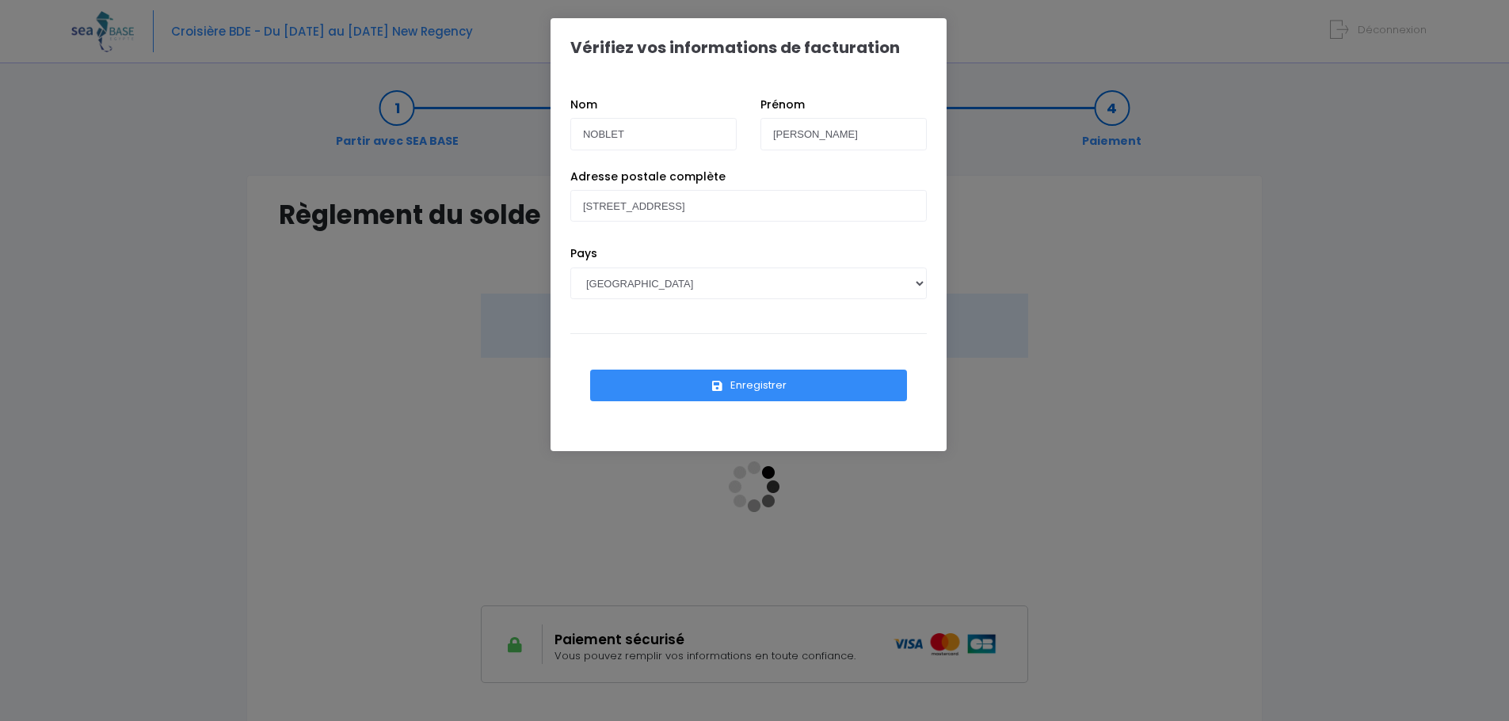
click at [733, 388] on button "Enregistrer" at bounding box center [748, 386] width 317 height 32
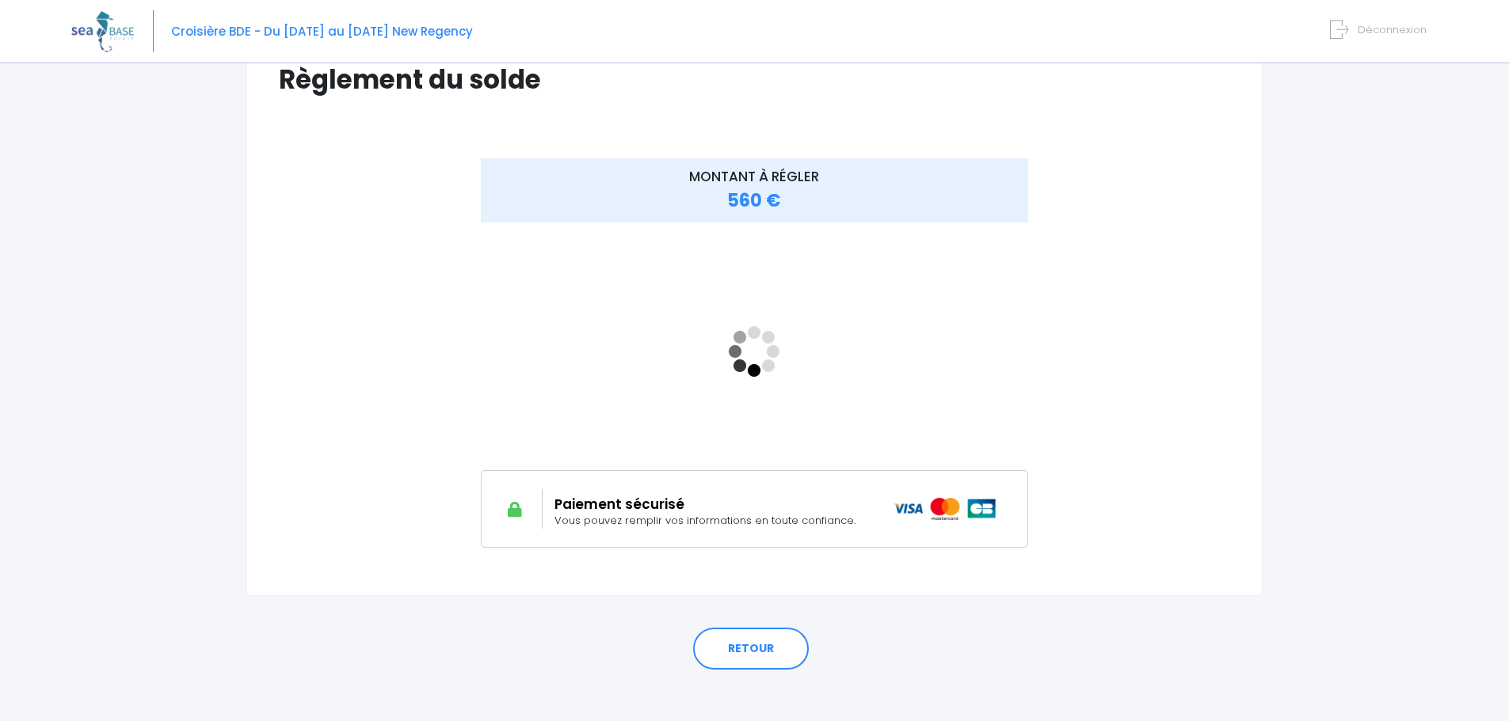
scroll to position [147, 0]
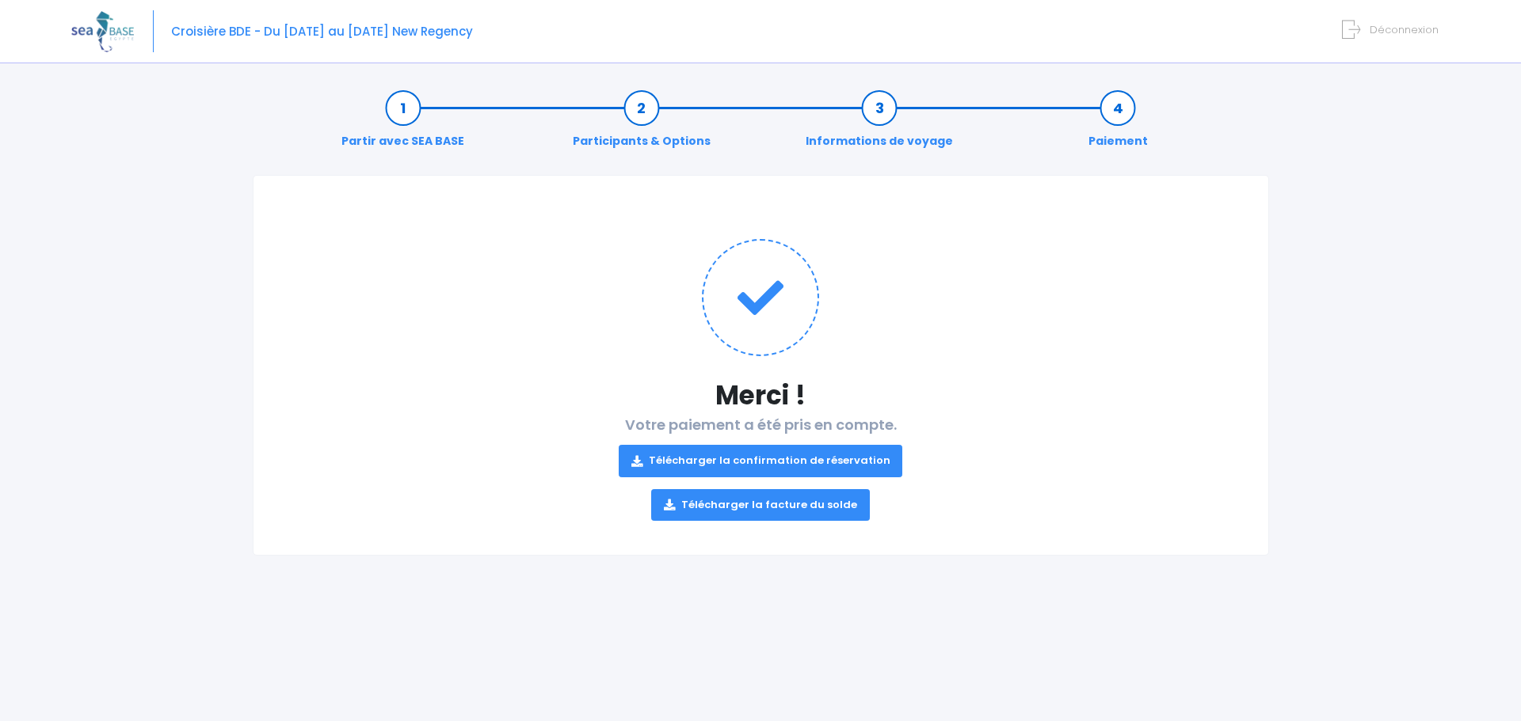
click at [721, 460] on link "Télécharger la confirmation de réservation" at bounding box center [761, 461] width 284 height 32
click at [775, 508] on link "Télécharger la facture du solde" at bounding box center [760, 505] width 219 height 32
